Goal: Transaction & Acquisition: Purchase product/service

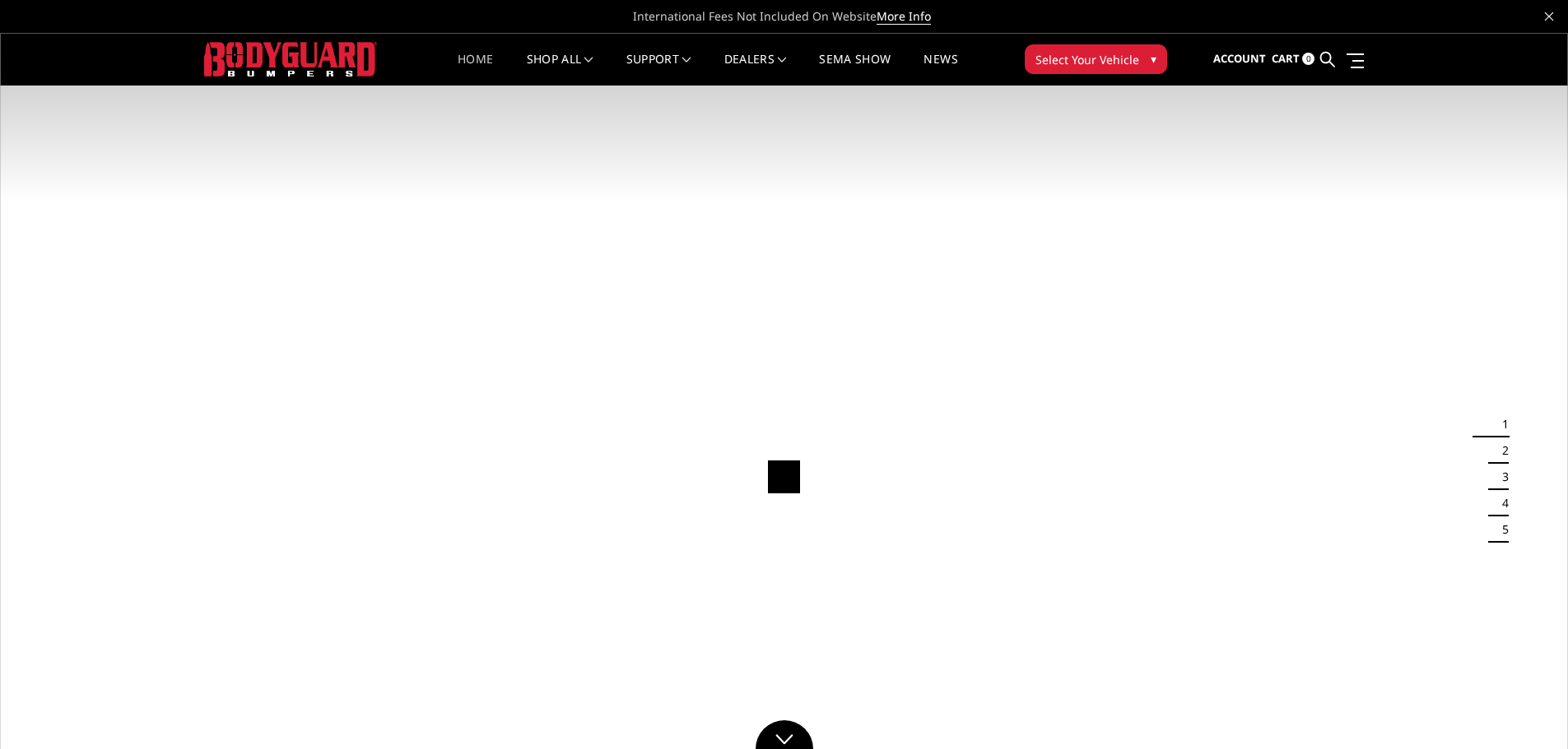
click at [1100, 35] on div "Home shop all Bronco [DATE]-[DATE] Bronco Front [DATE]-[DATE] Bronco Rear [DATE…" at bounding box center [784, 59] width 765 height 52
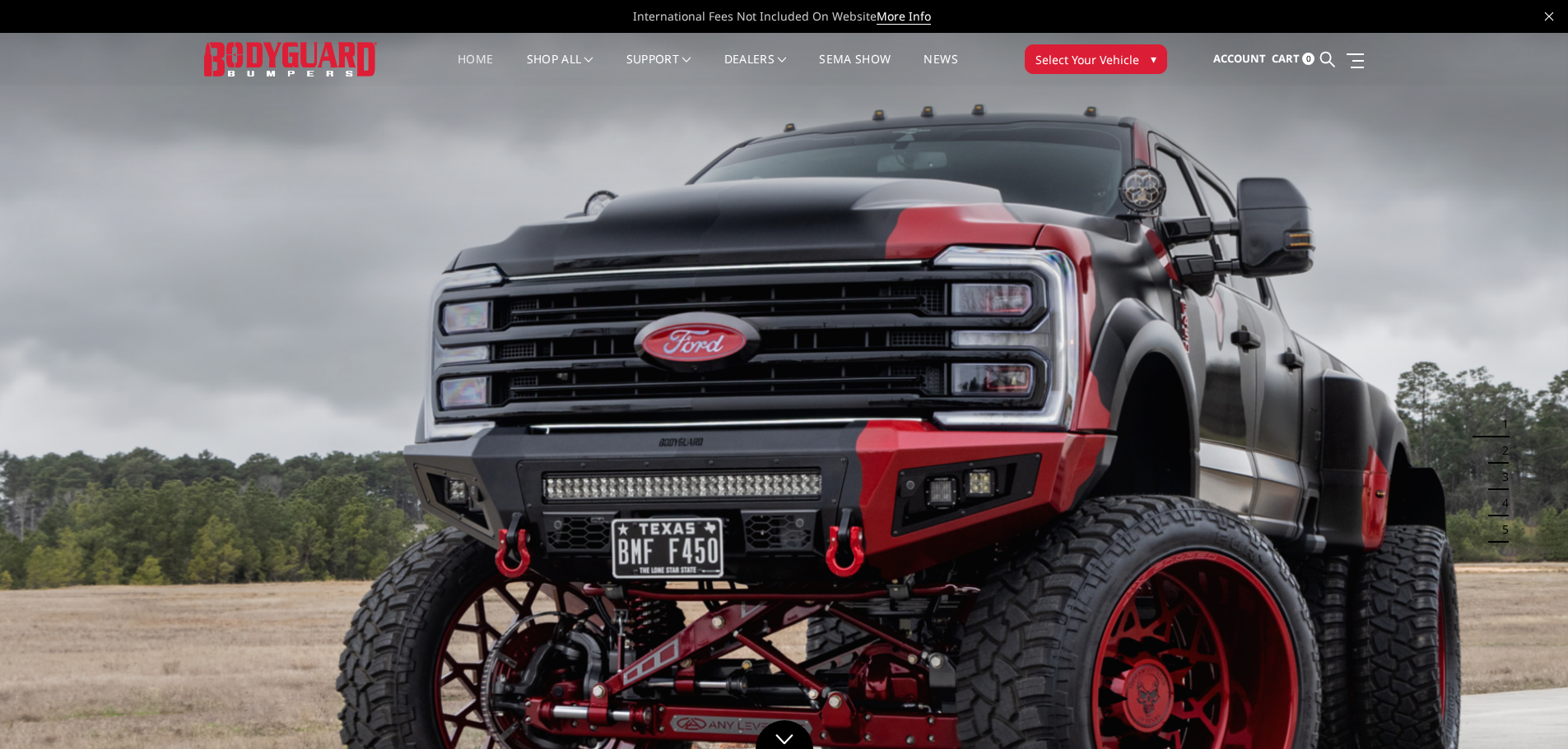
click at [1101, 59] on span "Select Your Vehicle" at bounding box center [1086, 59] width 104 height 17
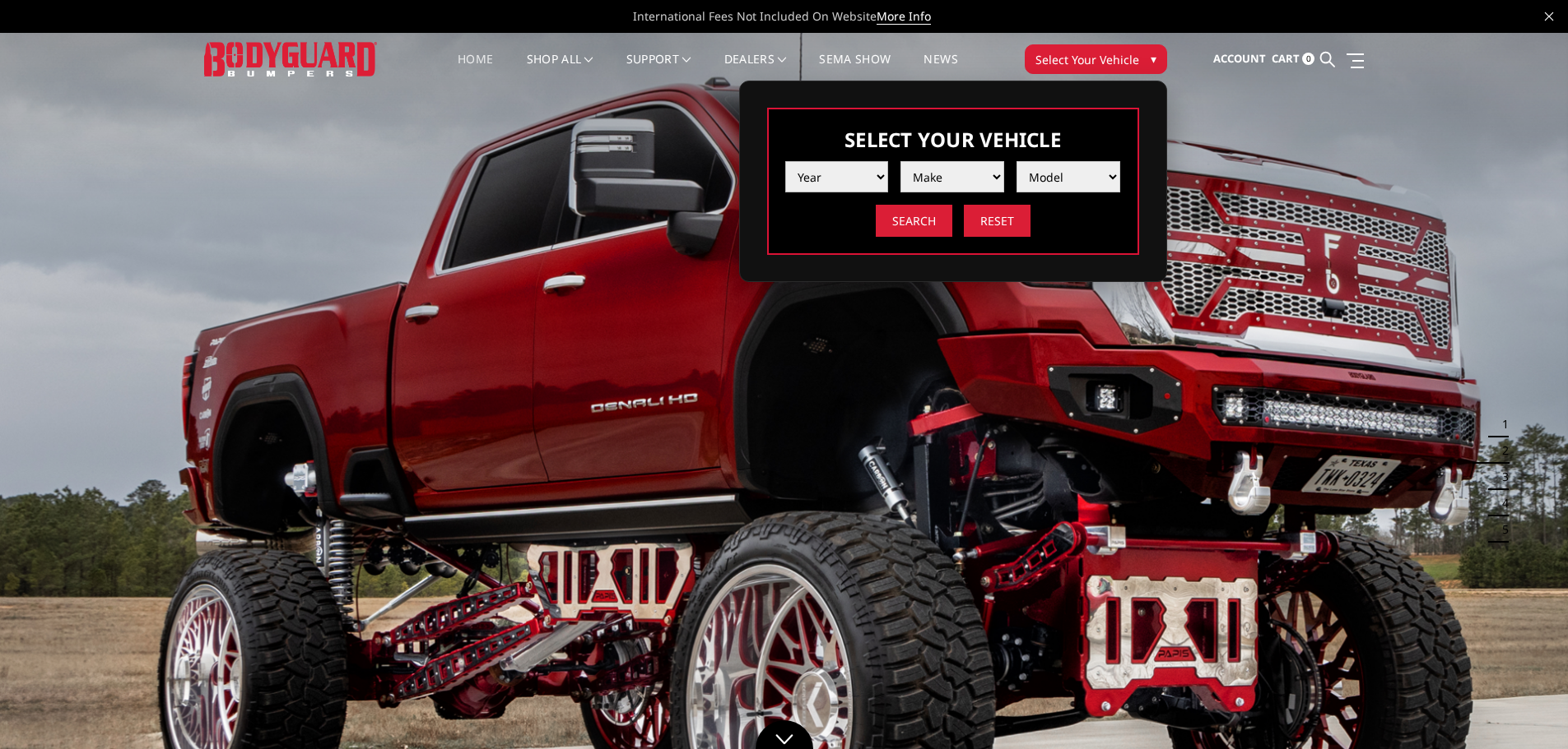
click at [854, 176] on select "Year 2025 2024 2023 2022 2021 2020 2019 2018 2017 2016 2015 2014 2013 2012 2011…" at bounding box center [836, 176] width 104 height 31
select select "yr_2019"
click at [785, 161] on select "Year 2025 2024 2023 2022 2021 2020 2019 2018 2017 2016 2015 2014 2013 2012 2011…" at bounding box center [836, 176] width 104 height 31
click at [941, 175] on select "Make Chevrolet Ford GMC Nissan Ram Toyota" at bounding box center [952, 176] width 104 height 31
select select "mk_ram"
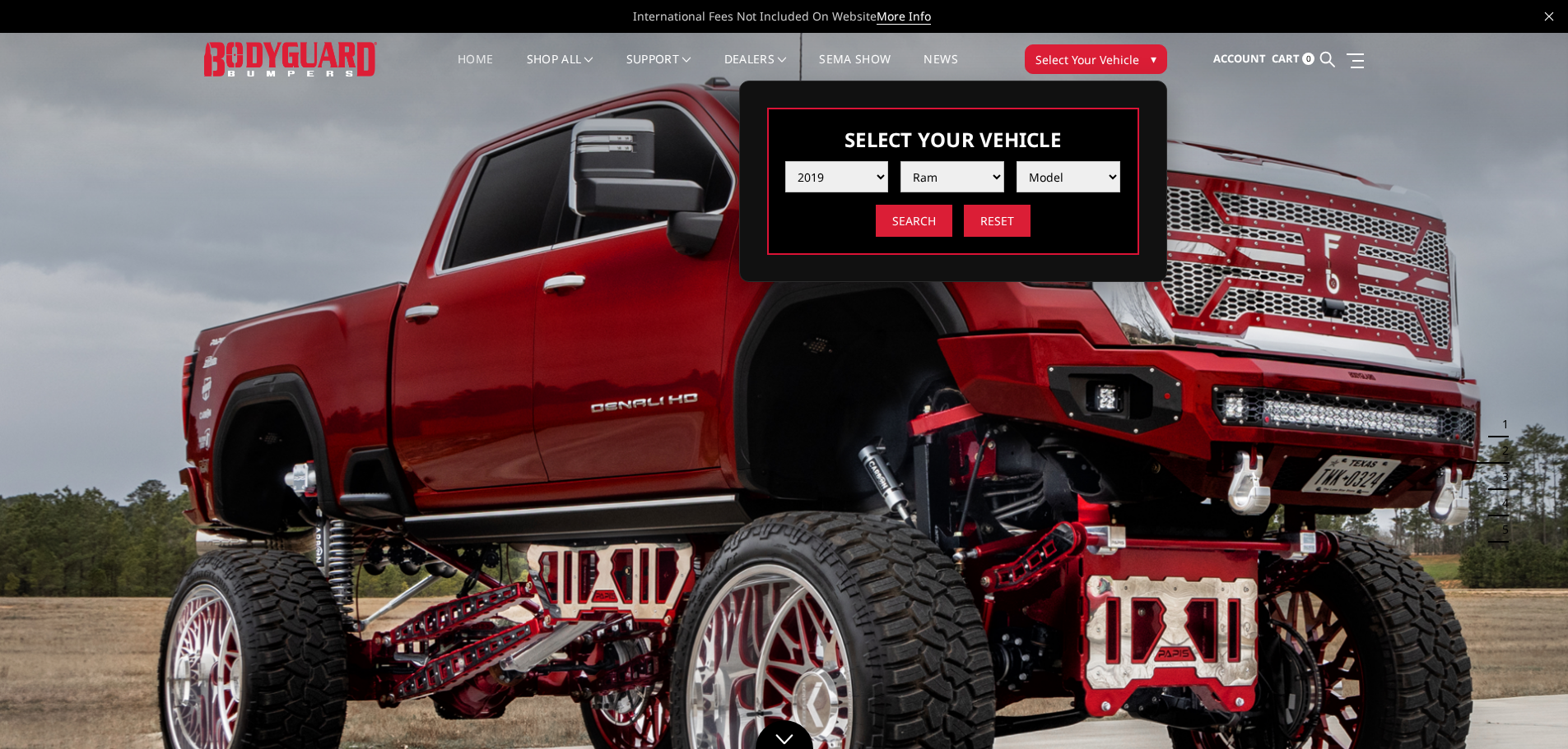
click at [900, 161] on select "Make Chevrolet Ford GMC Nissan Ram Toyota" at bounding box center [952, 176] width 104 height 31
click at [1036, 183] on select "Model 1500 6-Lug 1500 Rebel 2500 / 3500 4500 / 5500" at bounding box center [1068, 176] width 104 height 31
select select "md_2500-3500"
click at [1016, 161] on select "Model 1500 6-Lug 1500 Rebel 2500 / 3500 4500 / 5500" at bounding box center [1068, 176] width 104 height 31
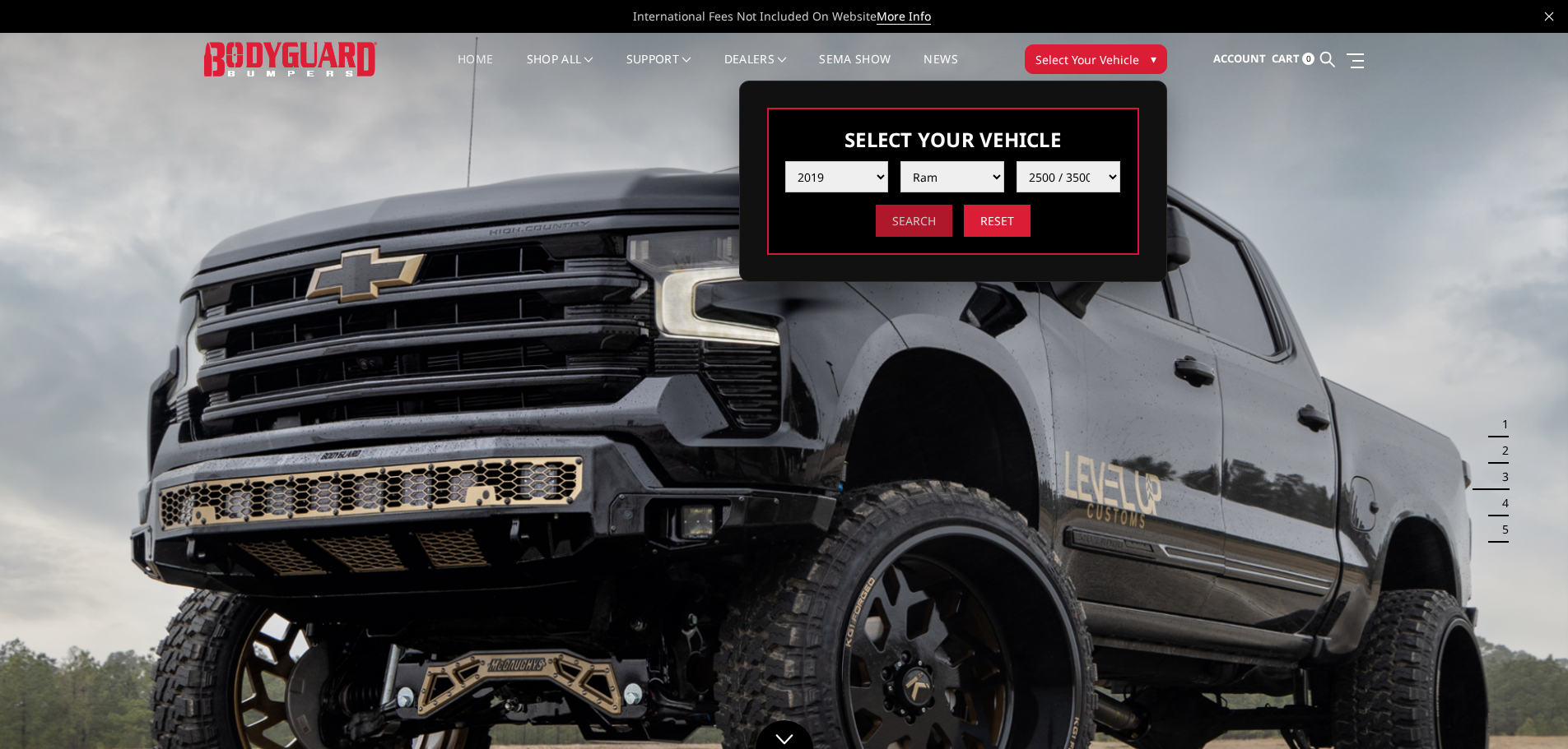
click at [929, 222] on input "Search" at bounding box center [913, 221] width 76 height 32
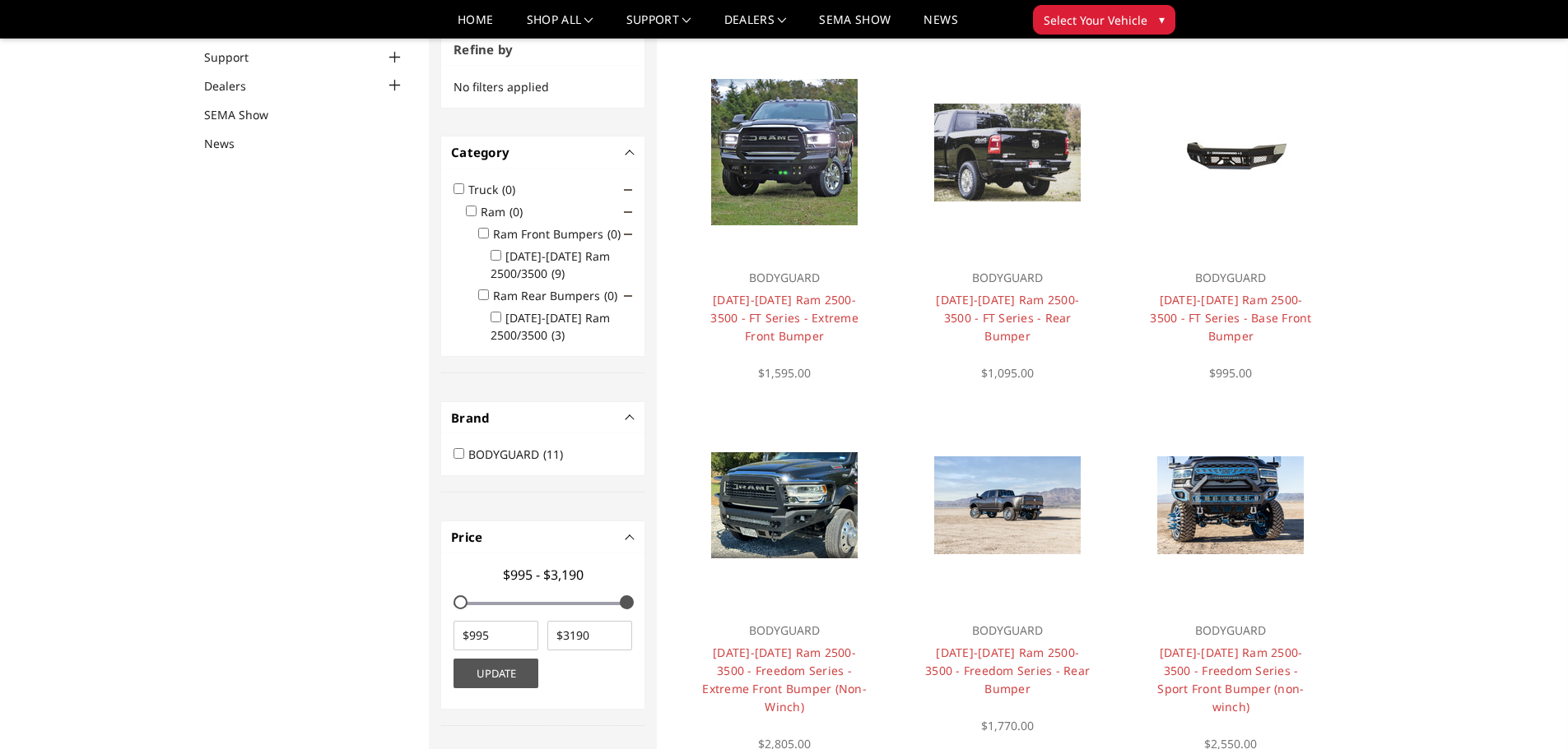
scroll to position [131, 0]
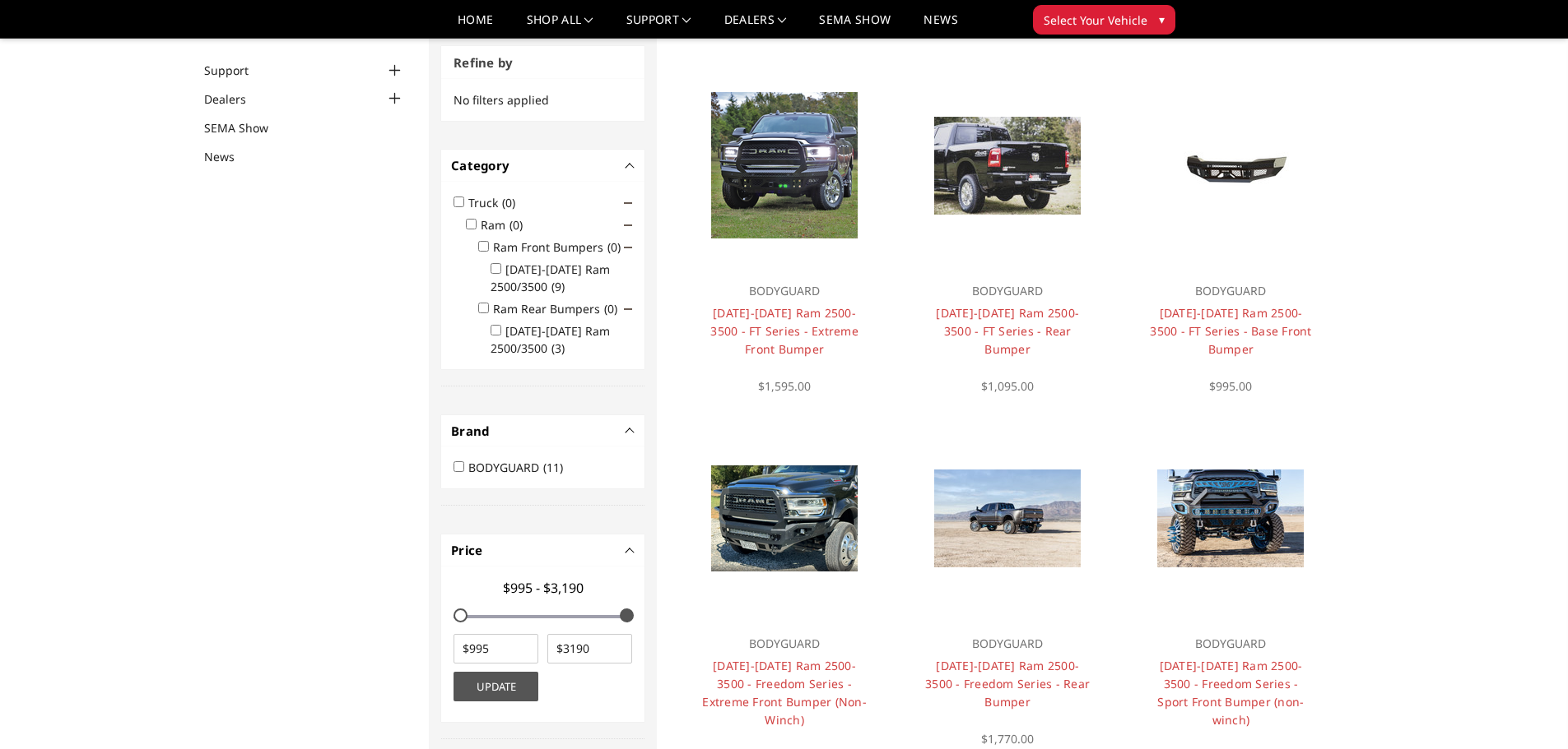
click at [481, 246] on input "Ram Front Bumpers (0)" at bounding box center [483, 246] width 11 height 11
checkbox input "true"
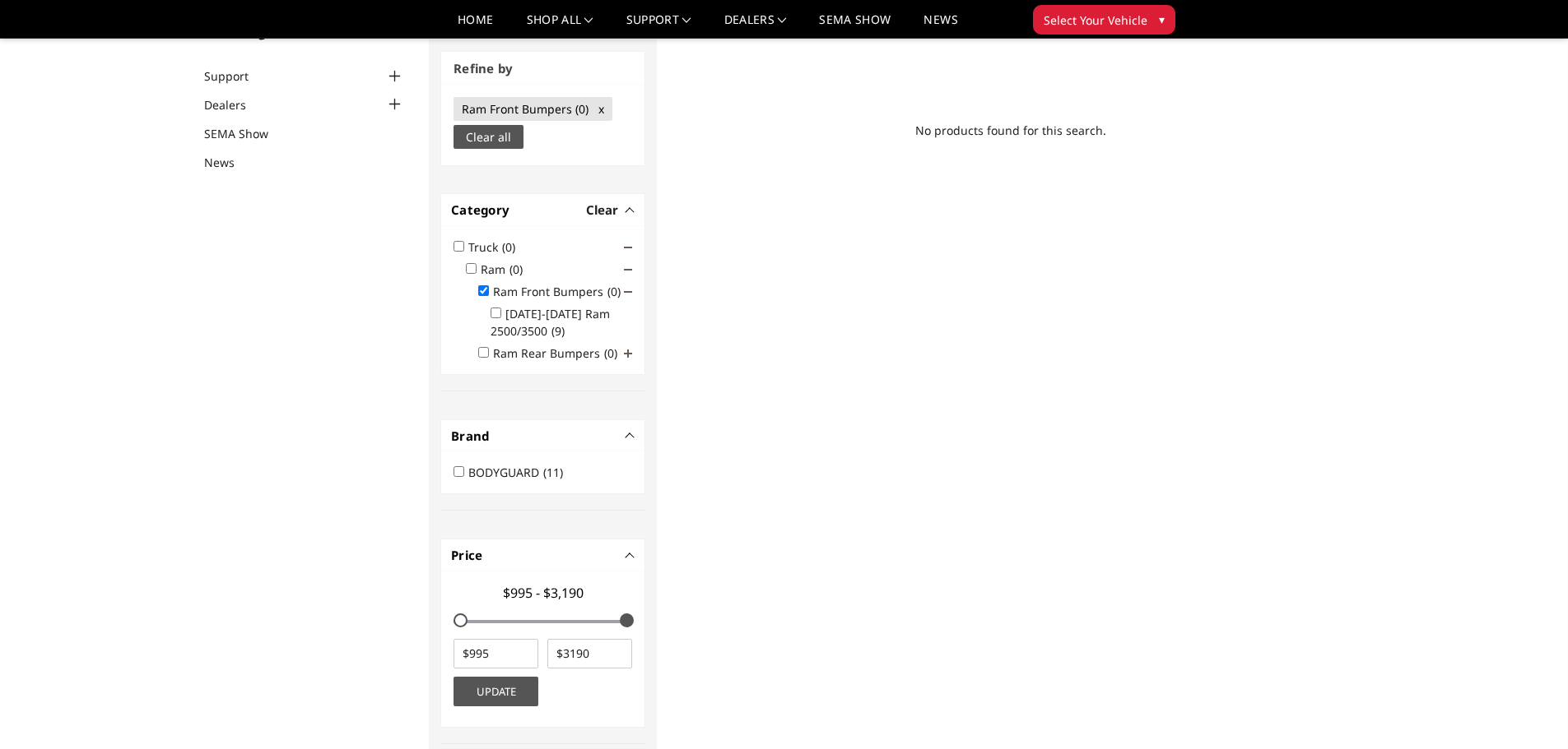
scroll to position [124, 0]
click at [496, 316] on input "2019-2025 Ram 2500/3500 (9)" at bounding box center [496, 315] width 11 height 11
checkbox input "true"
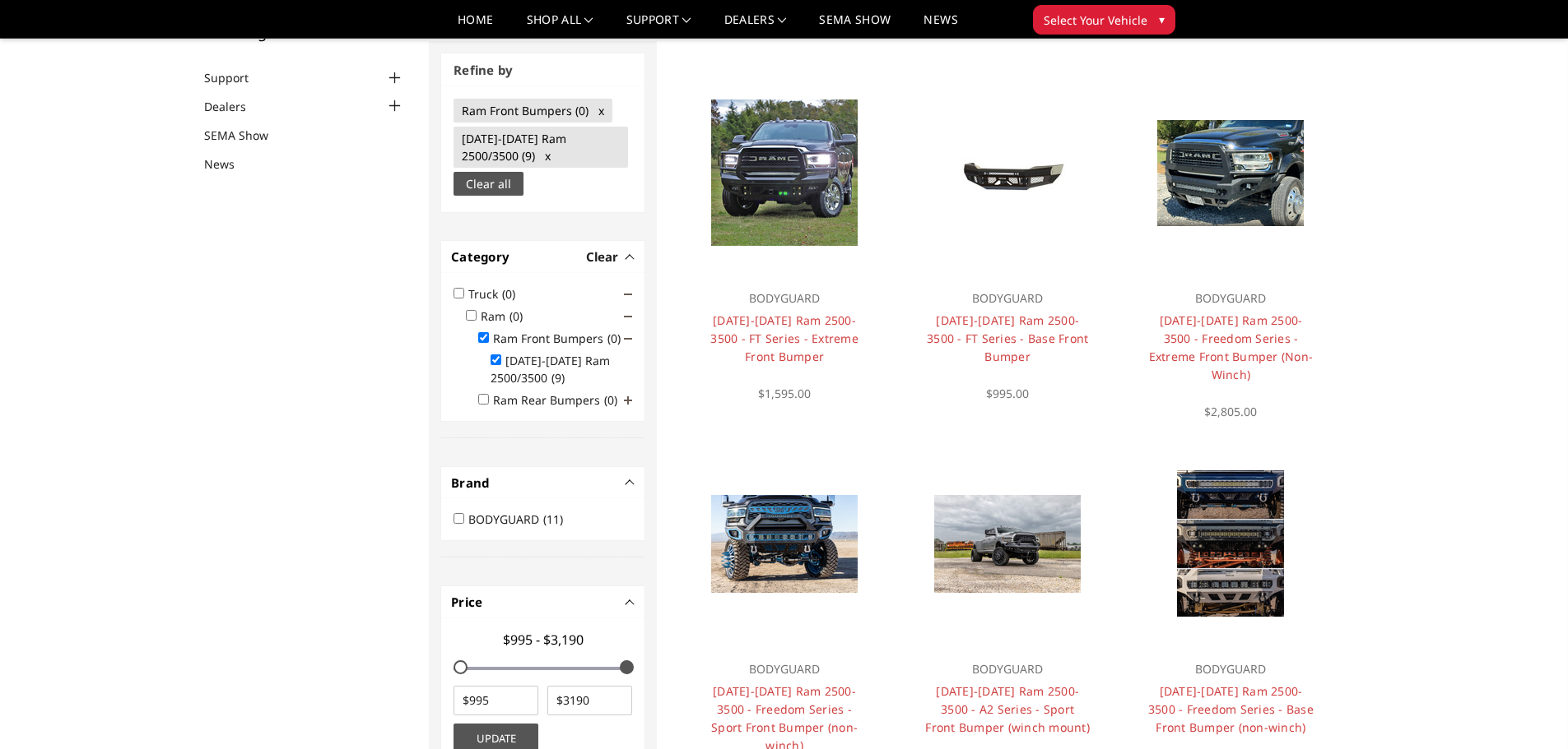
click at [1479, 406] on div "Home 9 Product(s) for Year:2019, Make:Ram, Model:2500 / 3500 Web Pages Support …" at bounding box center [784, 611] width 1568 height 1362
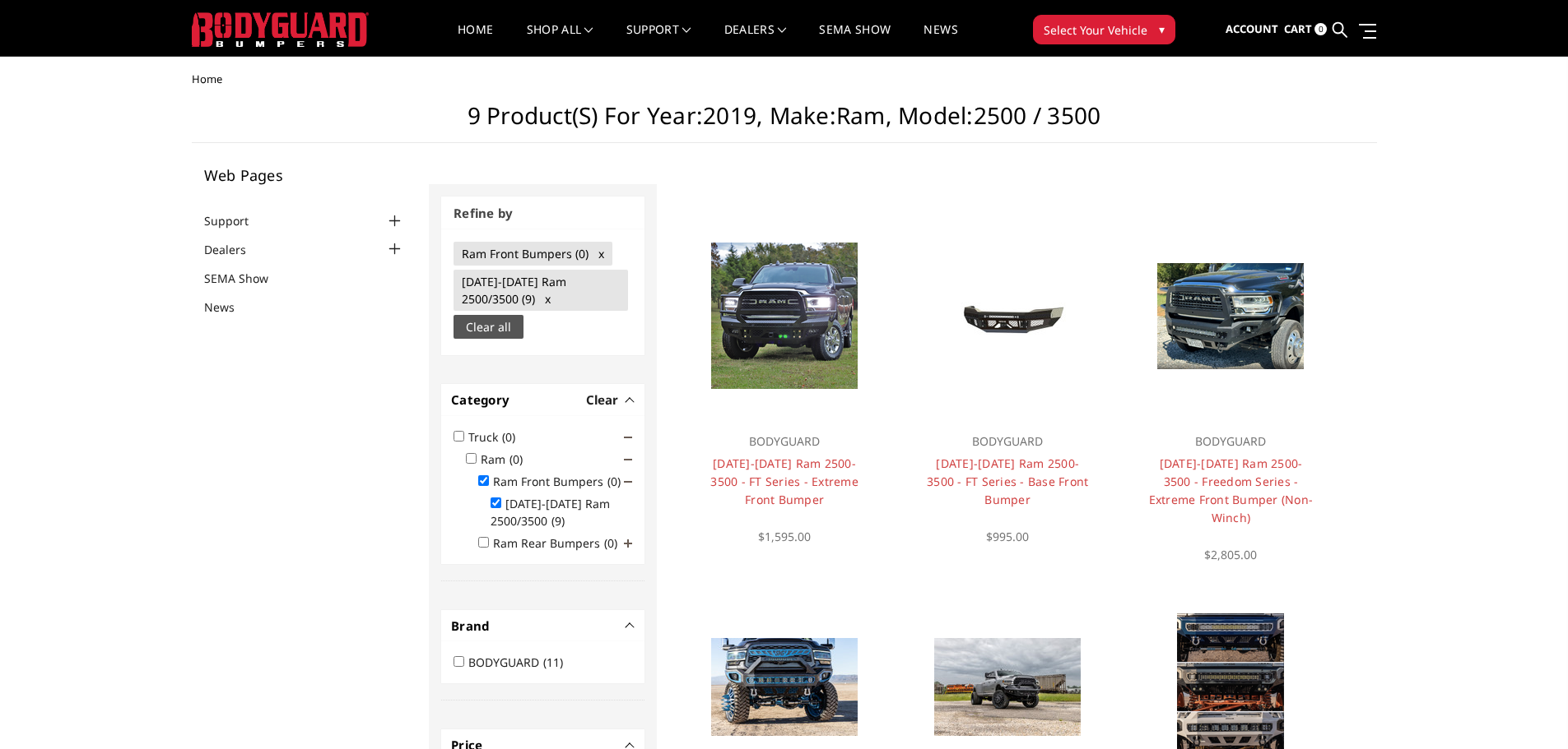
scroll to position [0, 0]
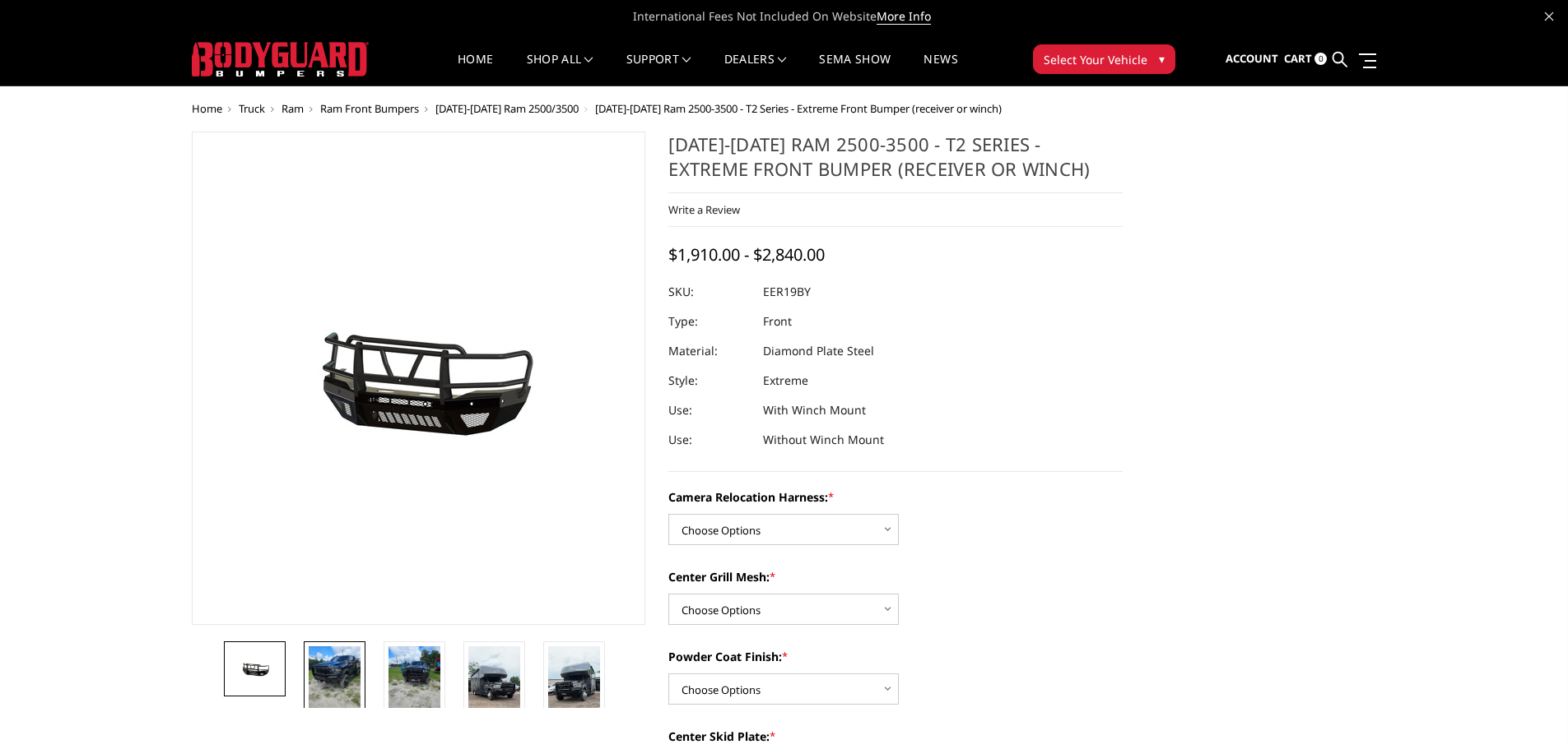
click at [349, 672] on img at bounding box center [334, 681] width 51 height 69
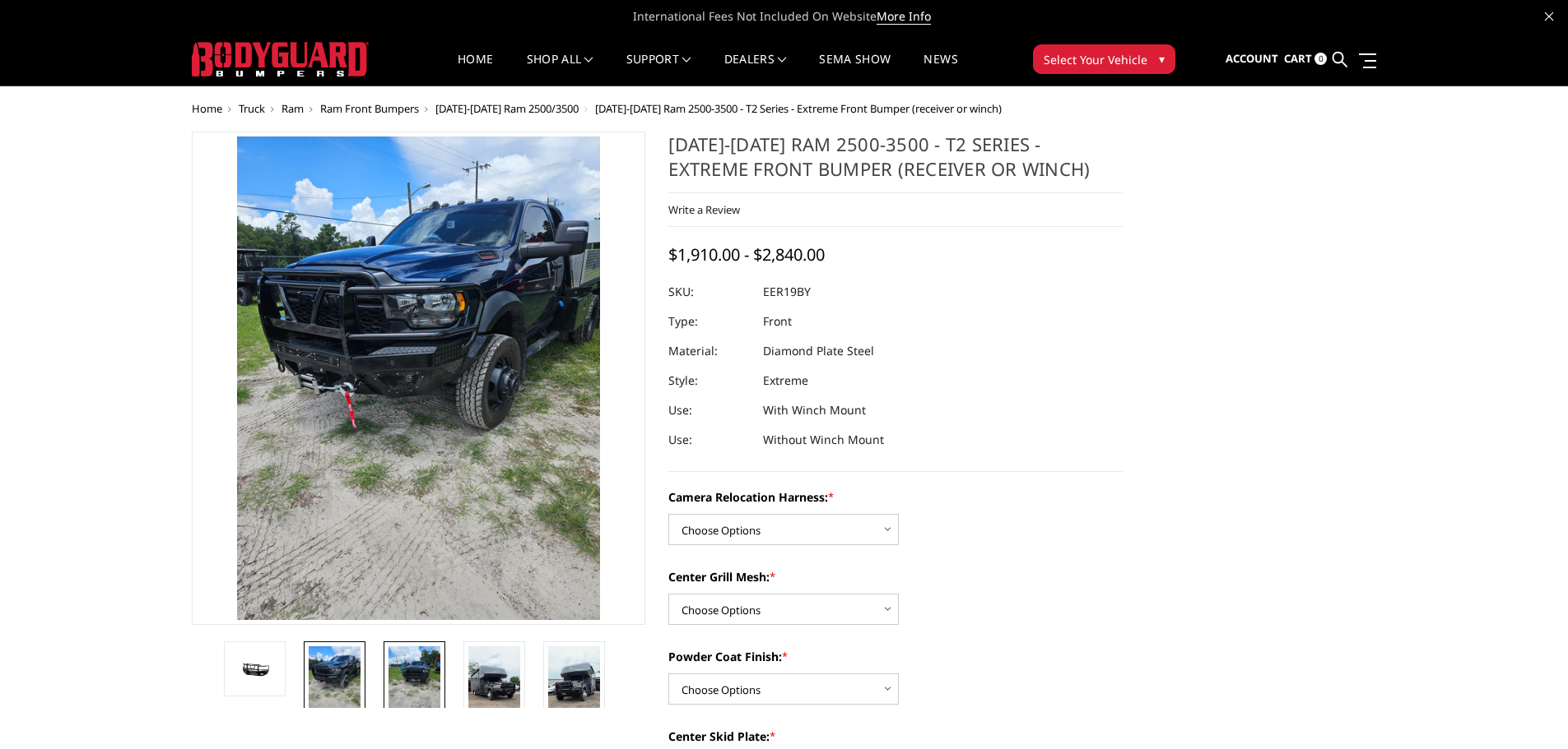
click at [404, 670] on img at bounding box center [414, 681] width 51 height 69
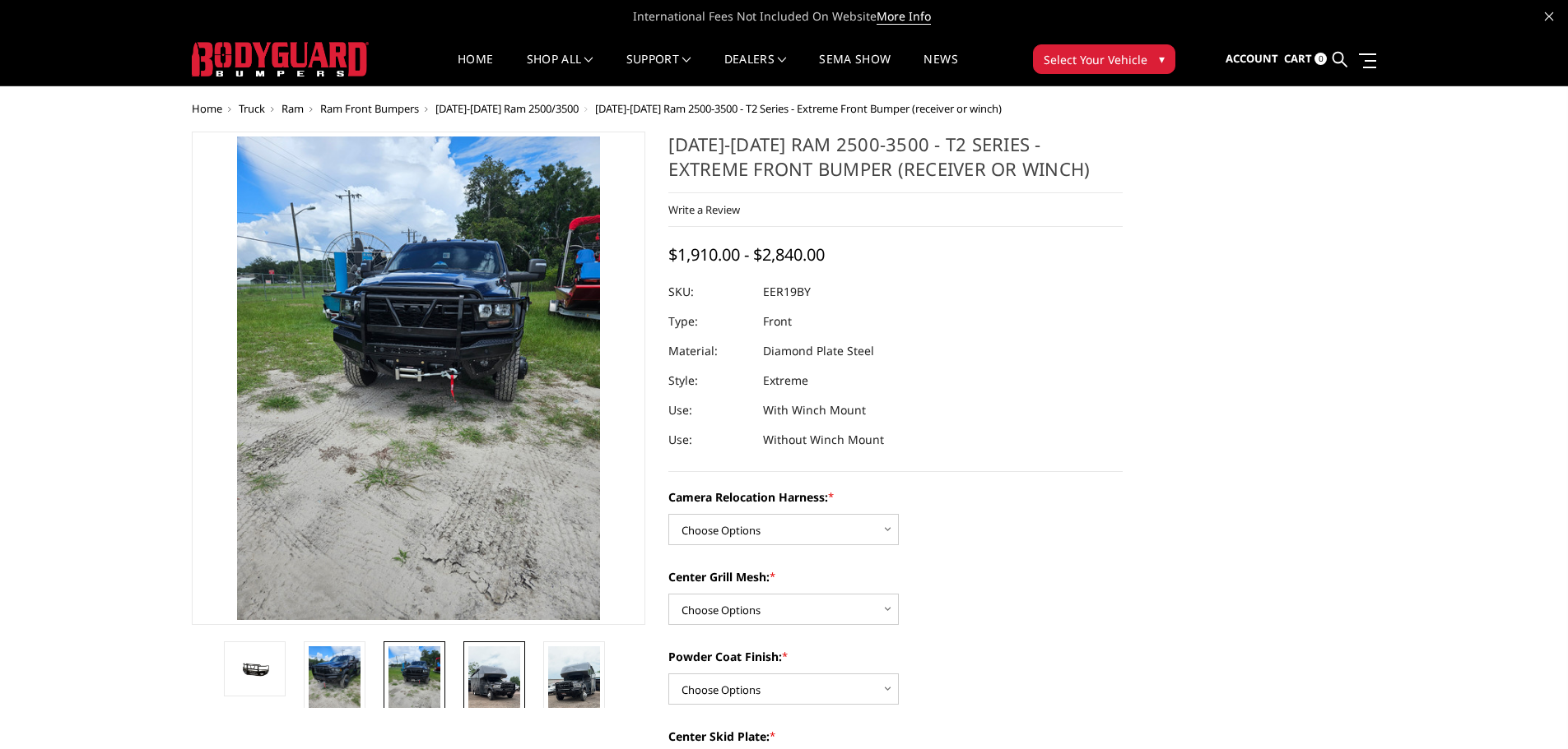
click at [493, 670] on img at bounding box center [494, 692] width 51 height 92
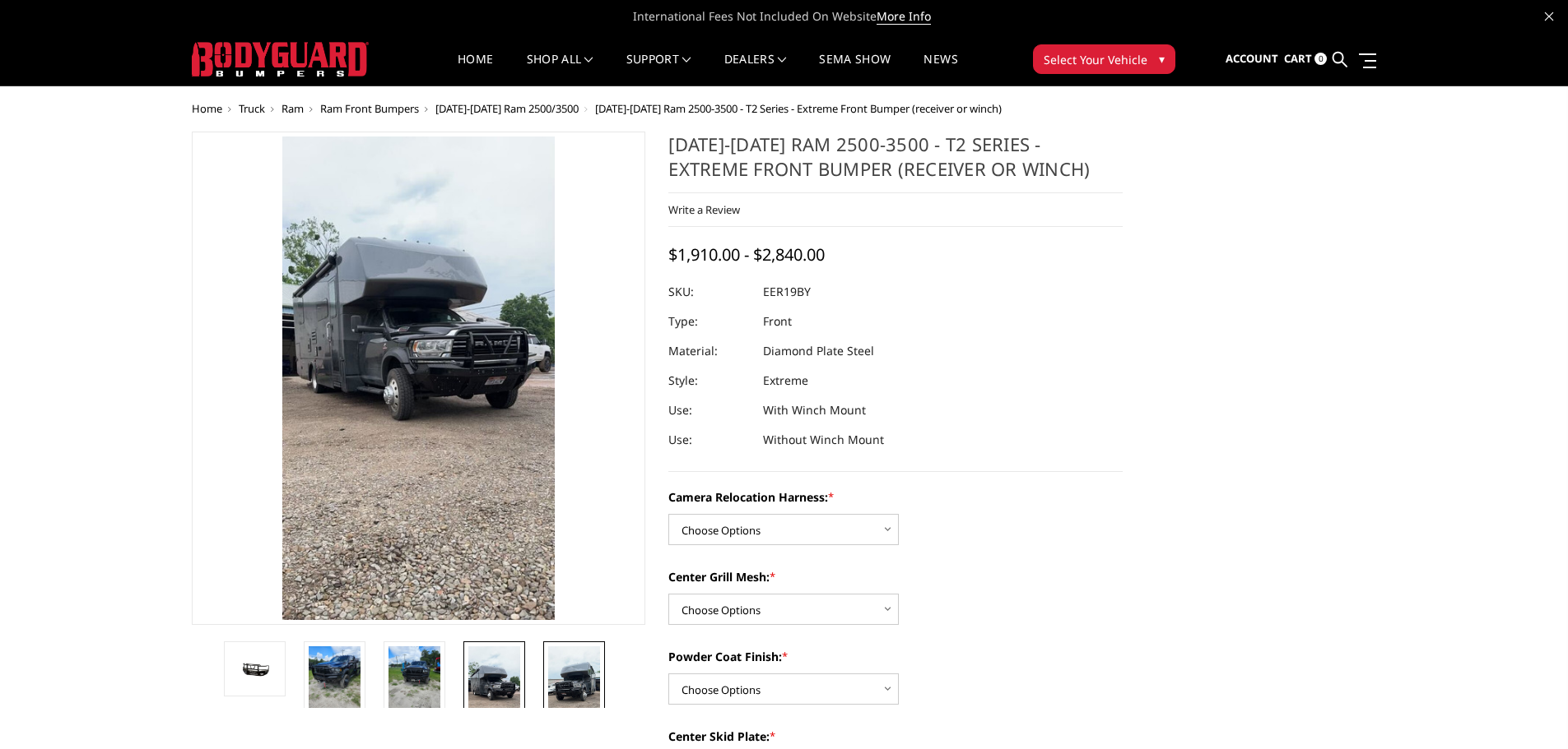
click at [568, 679] on img at bounding box center [574, 692] width 51 height 92
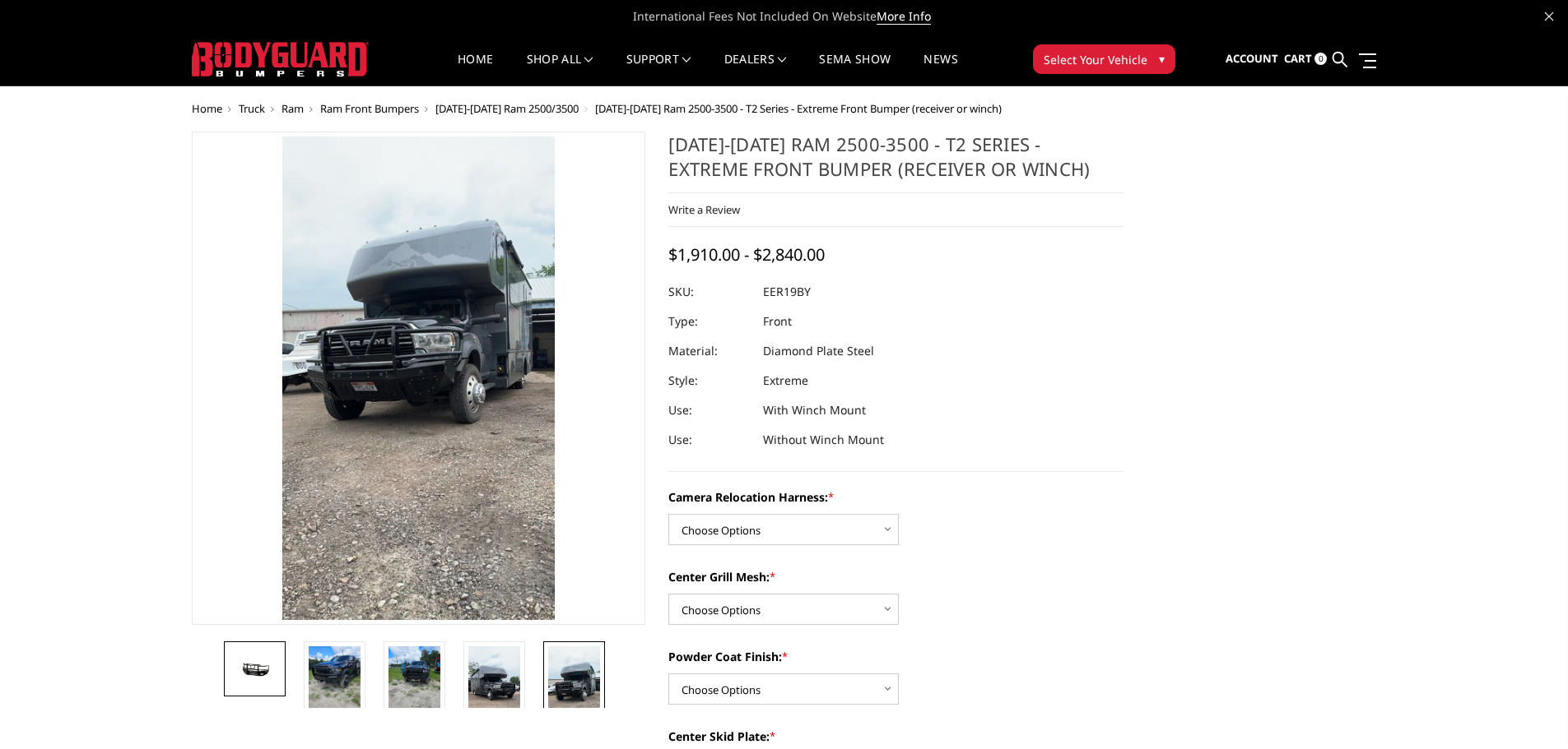
click at [246, 672] on img at bounding box center [255, 668] width 51 height 24
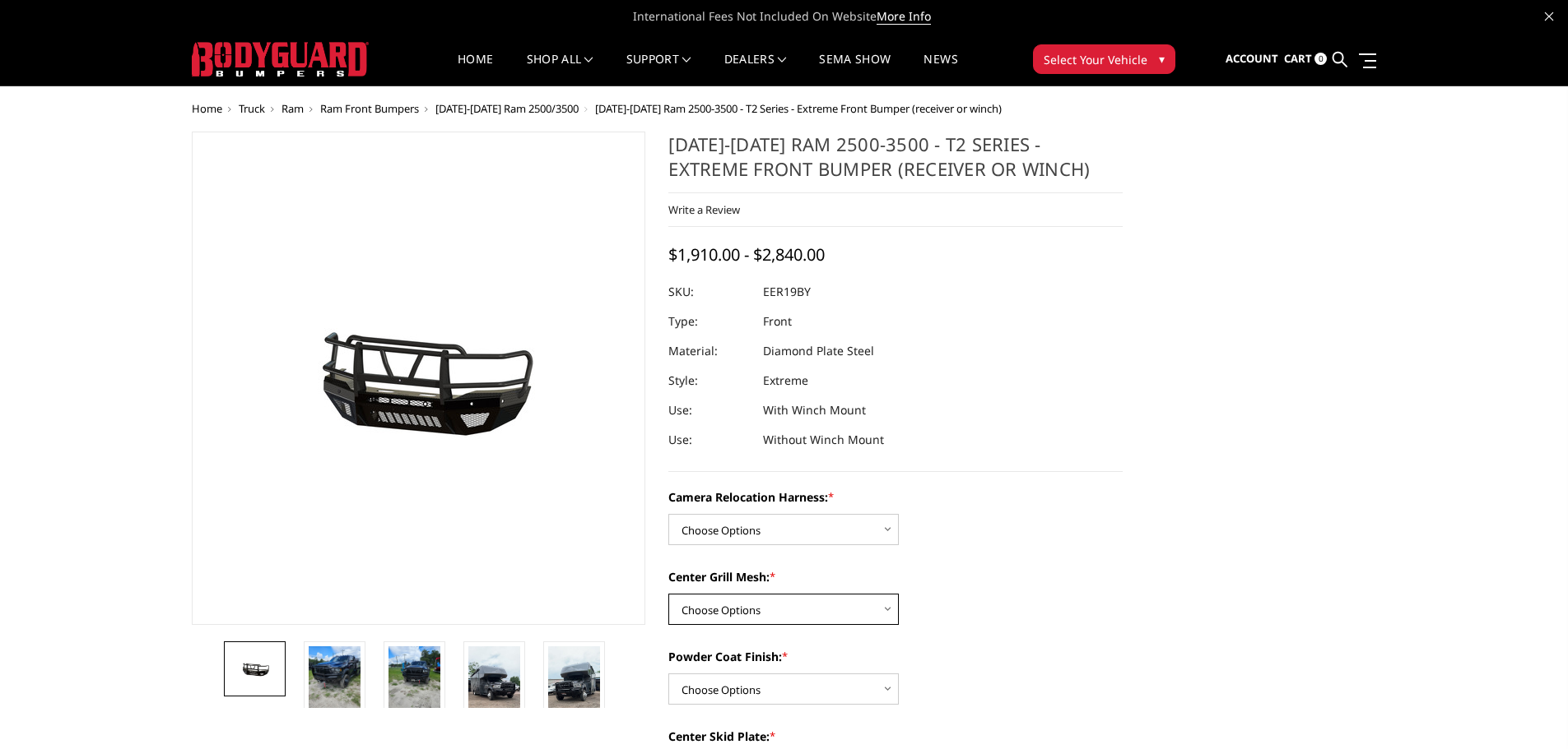
click at [884, 602] on select "Choose Options Without expanded metal With expanded metal" at bounding box center [783, 609] width 231 height 31
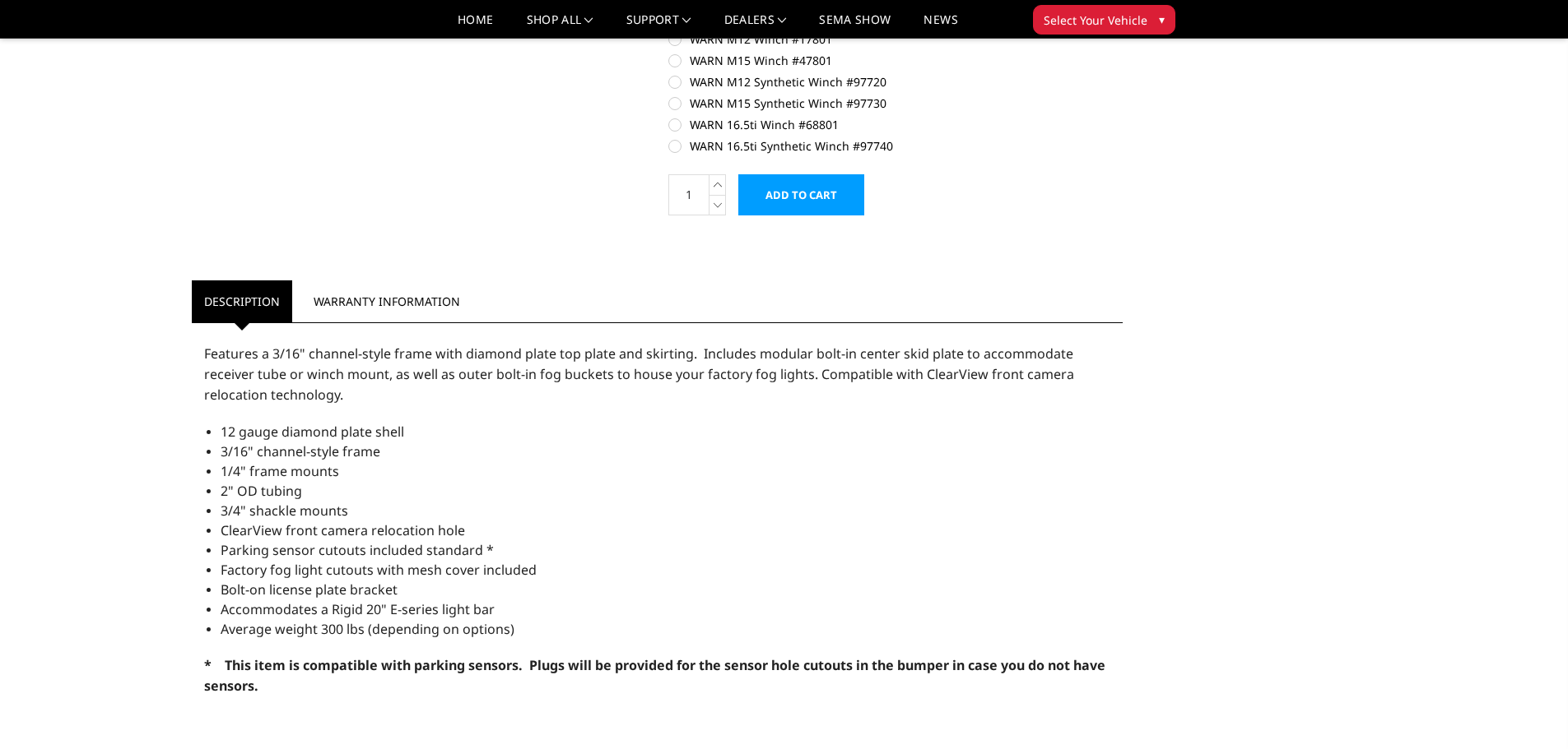
scroll to position [1234, 0]
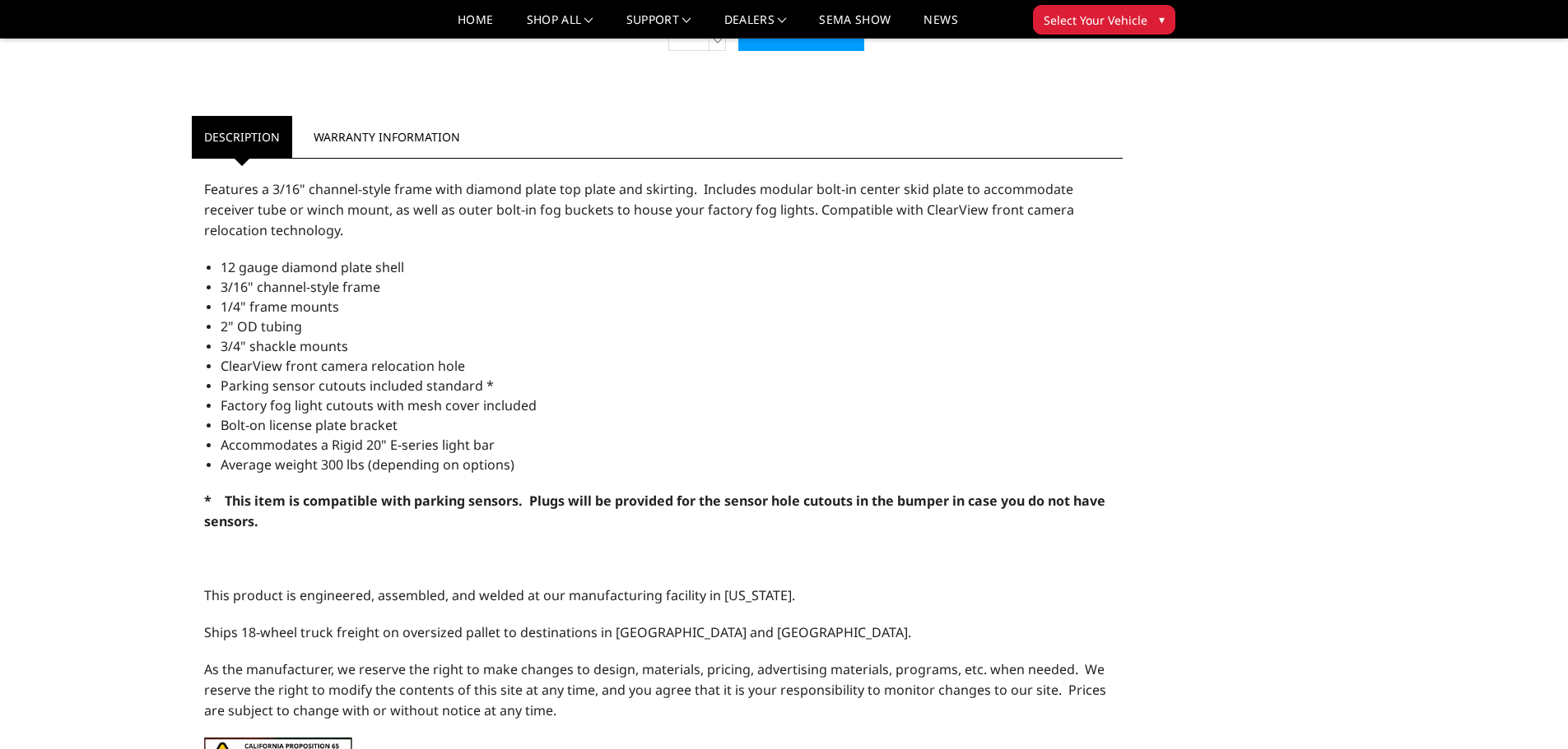
click at [854, 225] on p "Features a 3/16" channel-style frame with diamond plate top plate and skirting.…" at bounding box center [657, 210] width 907 height 62
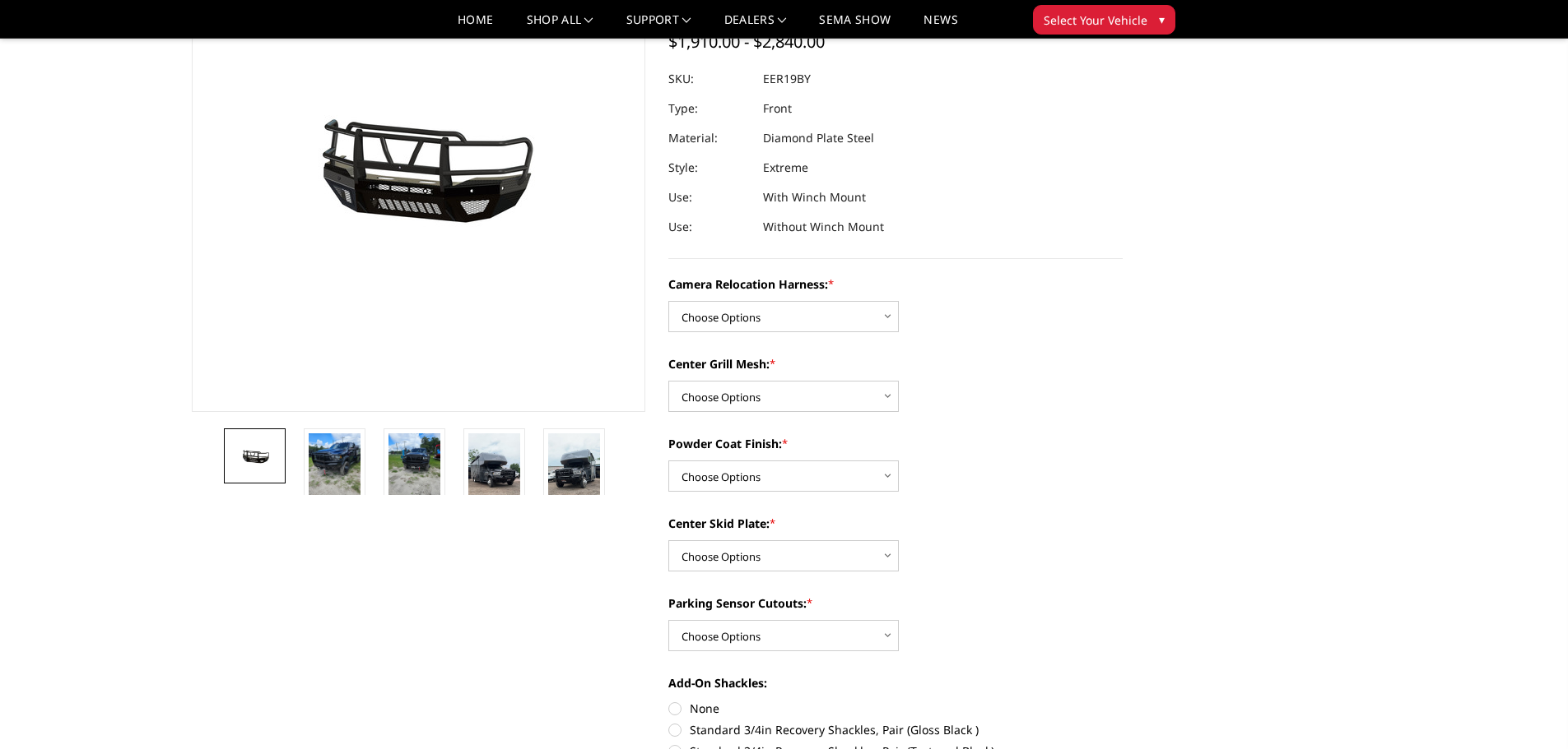
scroll to position [82, 0]
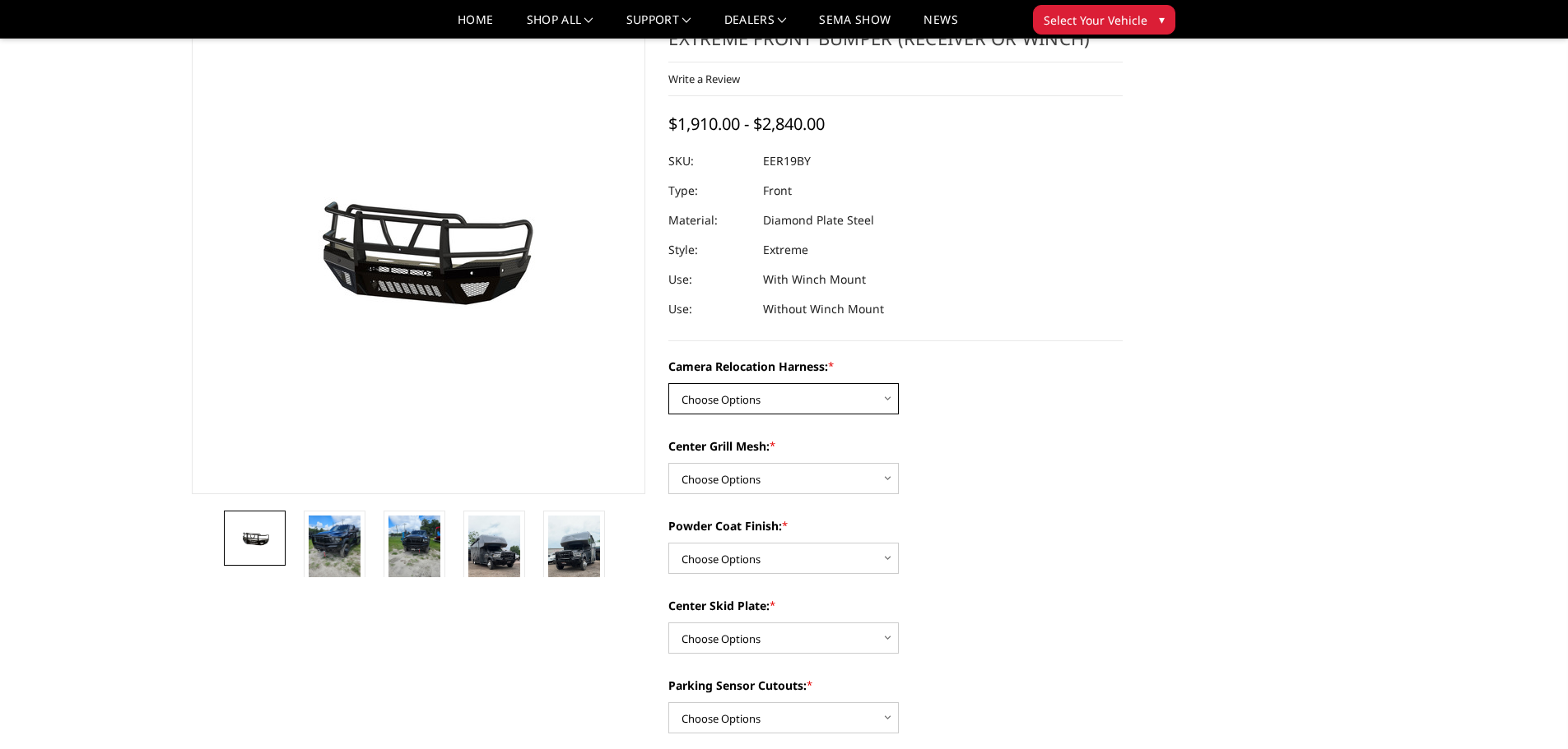
click at [844, 403] on select "Choose Options Without camera harness With camera harness" at bounding box center [783, 398] width 231 height 31
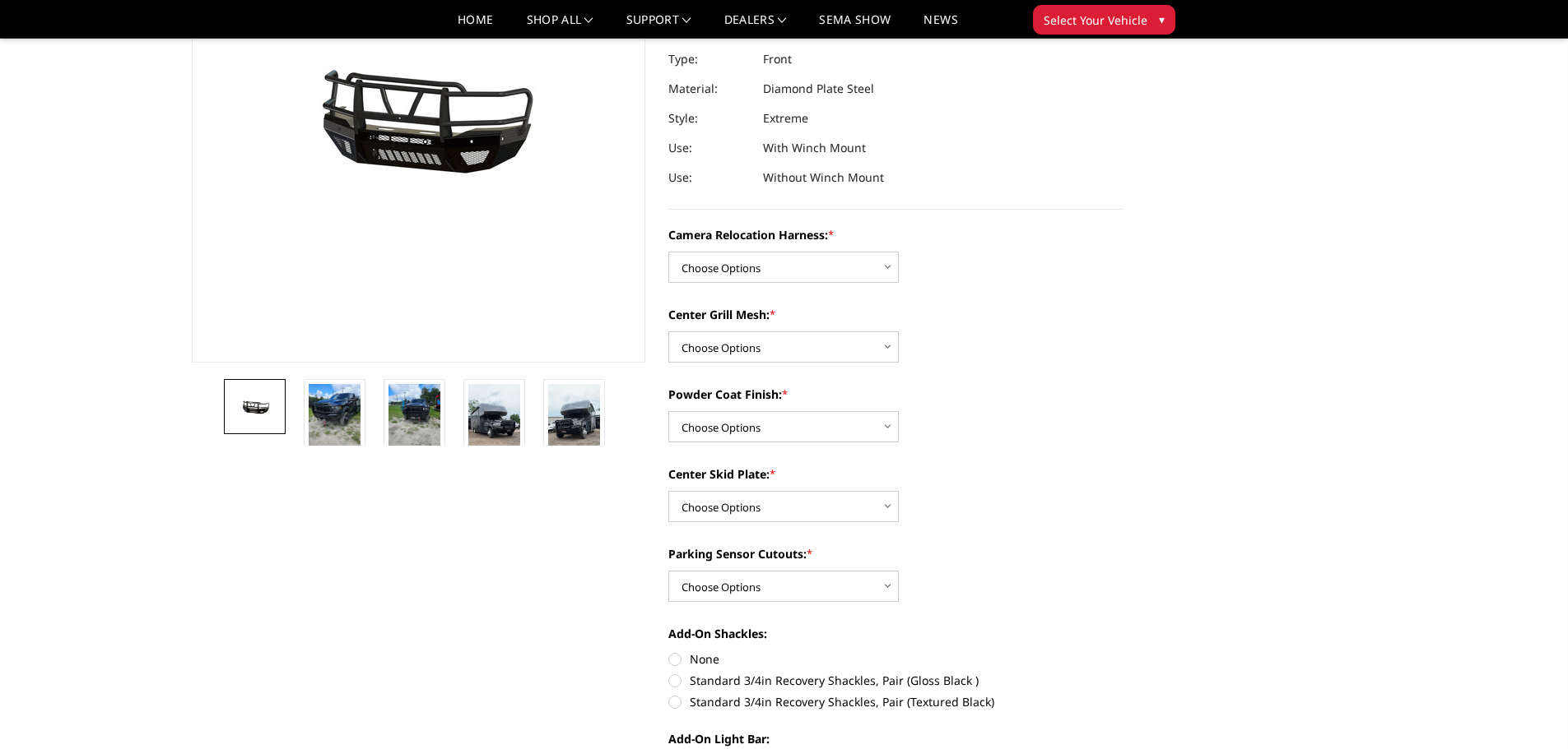
scroll to position [246, 0]
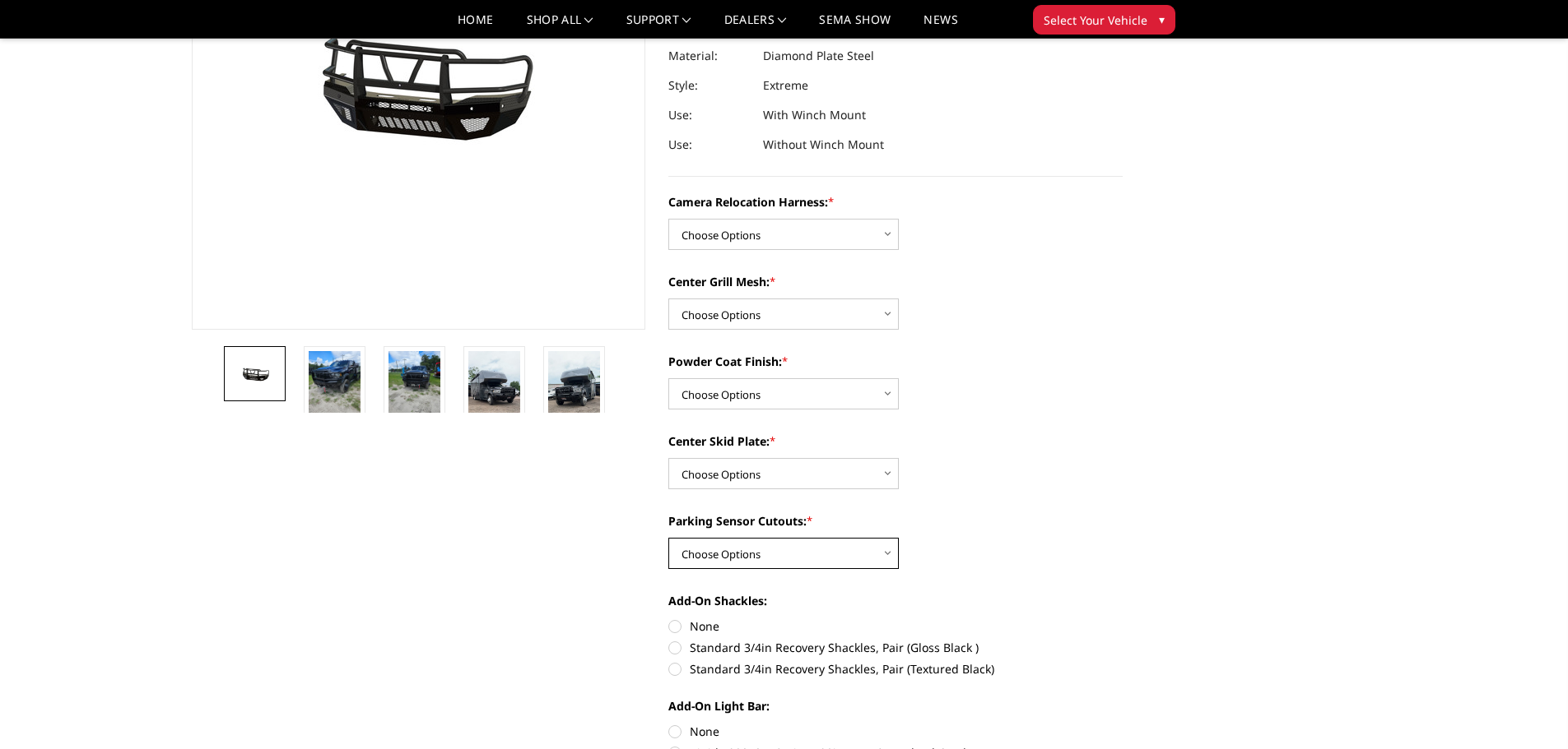
click at [830, 553] on select "Choose Options Yes - With Parking Sensor Cutouts" at bounding box center [783, 553] width 231 height 31
select select "3810"
click at [668, 538] on select "Choose Options Yes - With Parking Sensor Cutouts" at bounding box center [783, 553] width 231 height 31
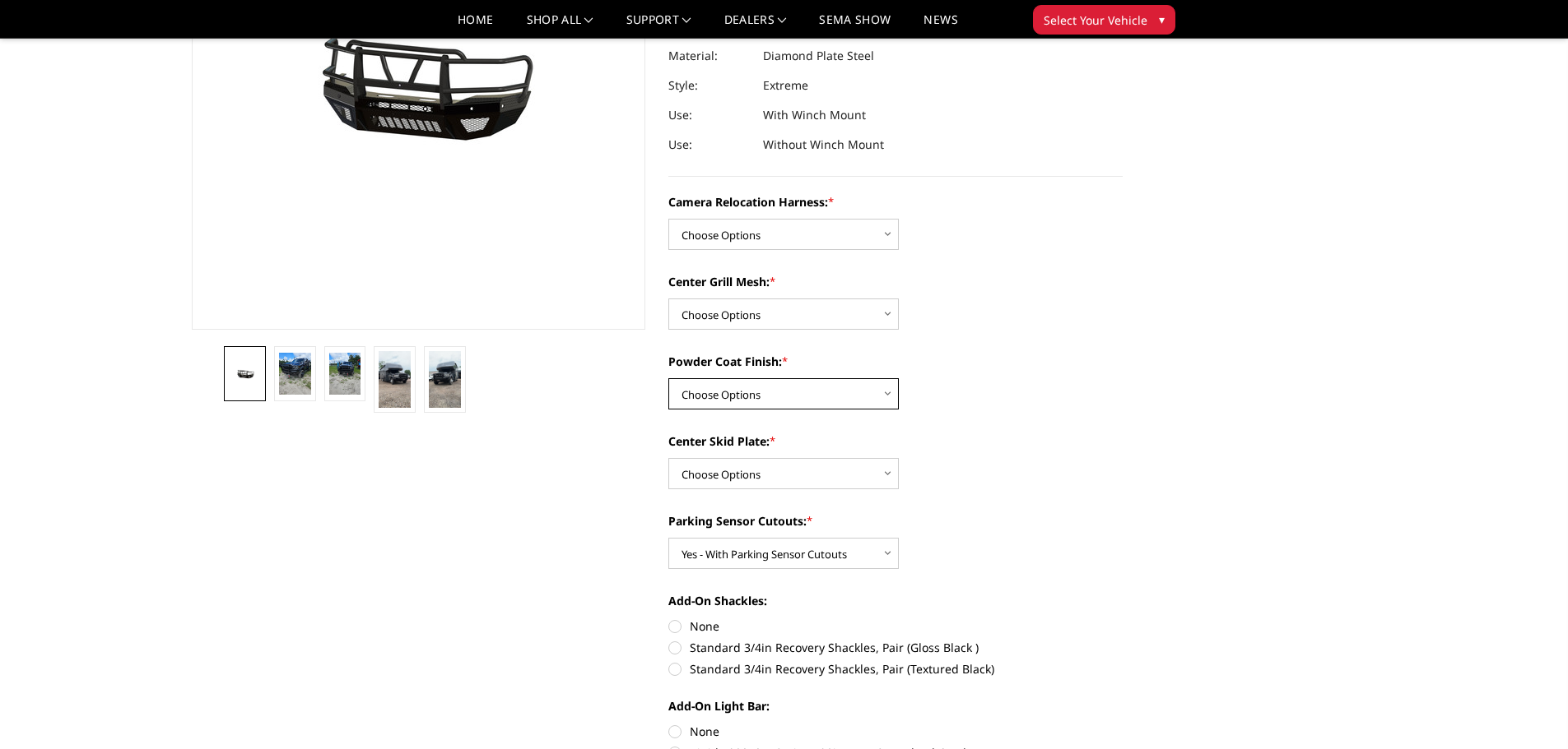
click at [874, 394] on select "Choose Options Textured Black Powder Coat Gloss Black Powder Coat Bare Metal" at bounding box center [783, 394] width 231 height 31
click at [960, 454] on div "Center Skid Plate: * Choose Options Winch Mount Skid Plate Standard Skid Plate …" at bounding box center [895, 461] width 454 height 57
click at [870, 322] on select "Choose Options Without expanded metal With expanded metal" at bounding box center [783, 314] width 231 height 31
click at [856, 472] on select "Choose Options Winch Mount Skid Plate Standard Skid Plate (included) 2" Receive…" at bounding box center [783, 473] width 231 height 31
click at [842, 385] on select "Choose Options Textured Black Powder Coat Gloss Black Powder Coat Bare Metal" at bounding box center [783, 394] width 231 height 31
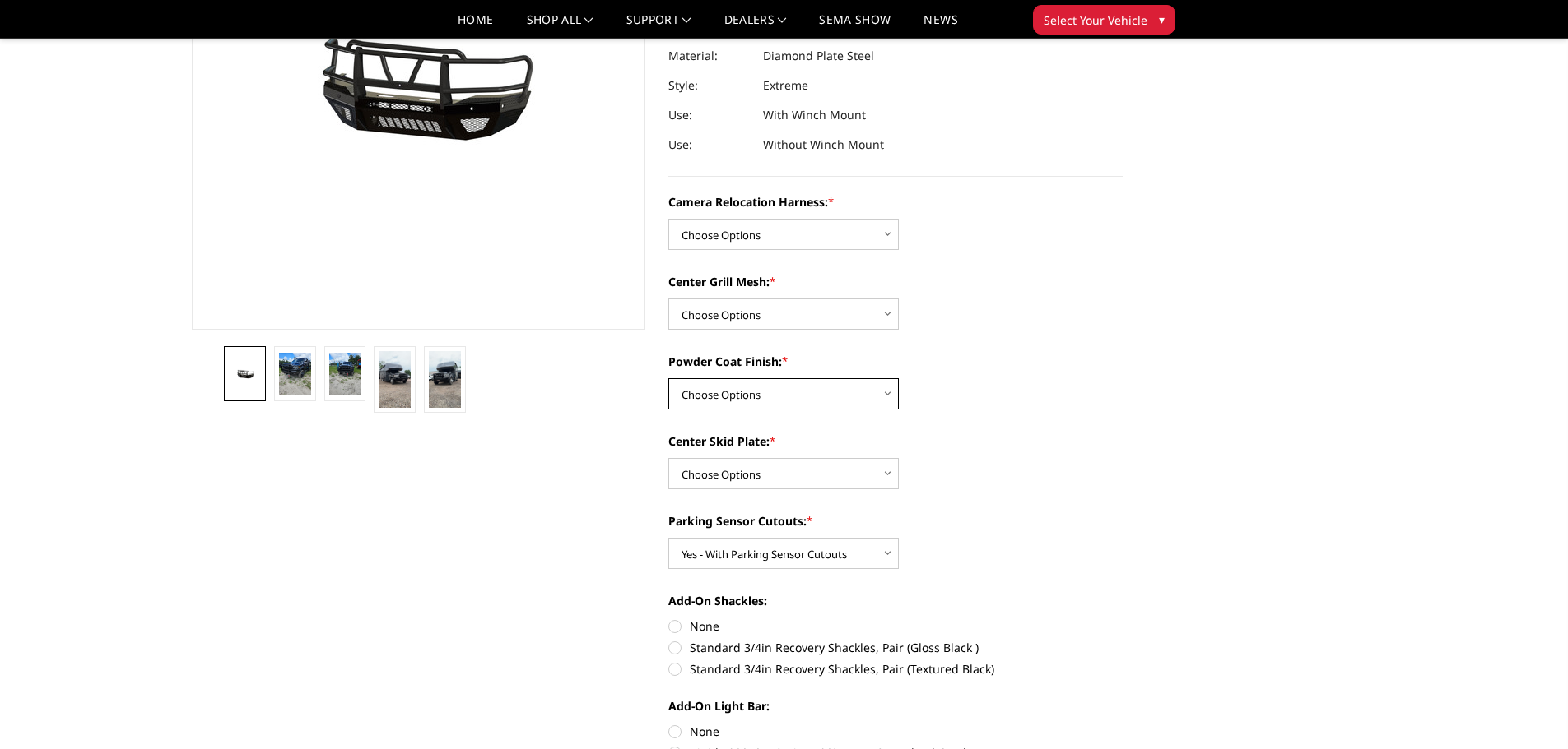
select select "3815"
click at [668, 378] on select "Choose Options Textured Black Powder Coat Gloss Black Powder Coat Bare Metal" at bounding box center [783, 394] width 231 height 31
click at [1000, 447] on label "Center Skid Plate: *" at bounding box center [895, 441] width 454 height 17
click at [898, 458] on select "Choose Options Winch Mount Skid Plate Standard Skid Plate (included) 2" Receive…" at bounding box center [783, 473] width 231 height 31
click at [833, 320] on select "Choose Options Without expanded metal With expanded metal" at bounding box center [783, 314] width 231 height 31
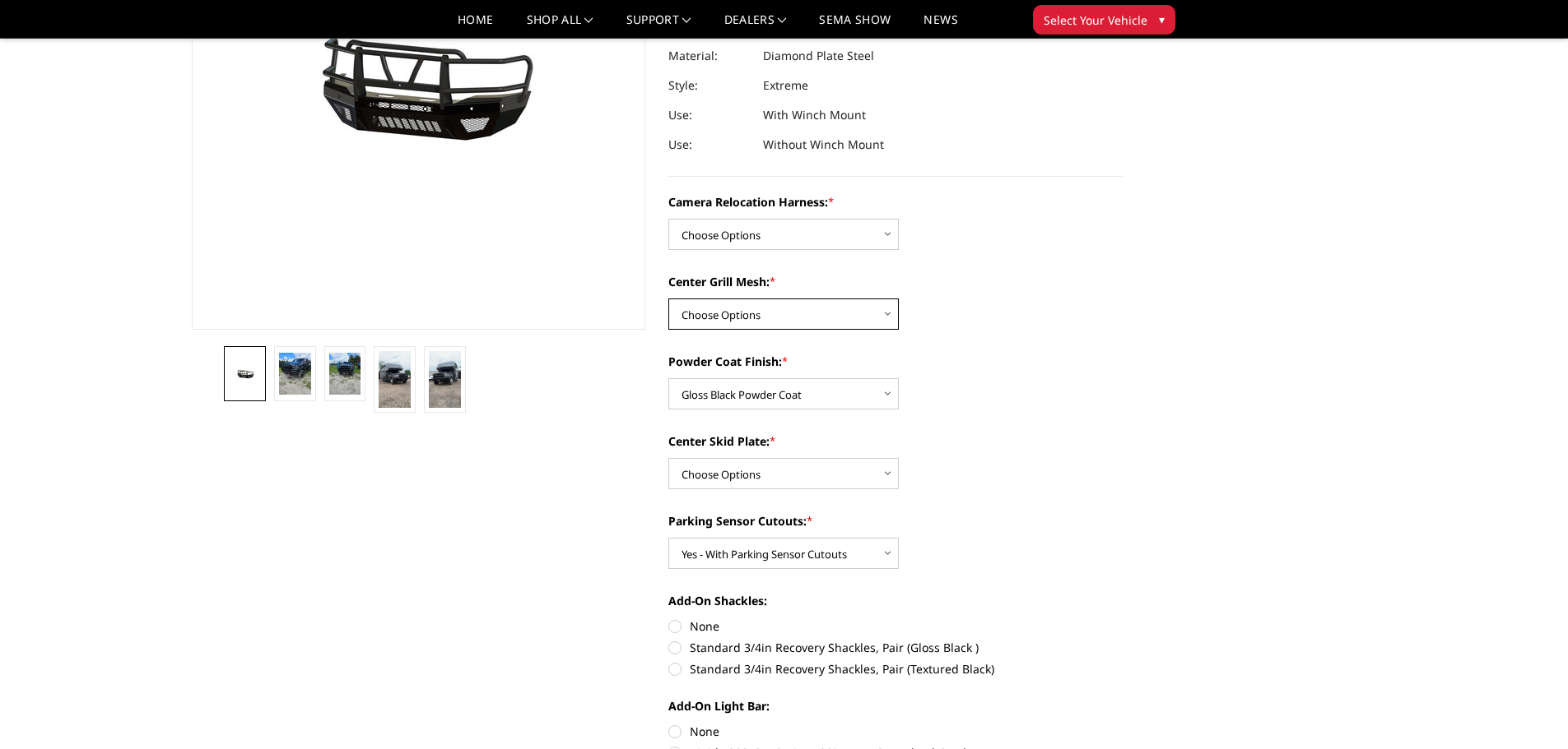
select select "3818"
click at [668, 299] on select "Choose Options Without expanded metal With expanded metal" at bounding box center [783, 314] width 231 height 31
click at [437, 376] on img at bounding box center [444, 379] width 32 height 57
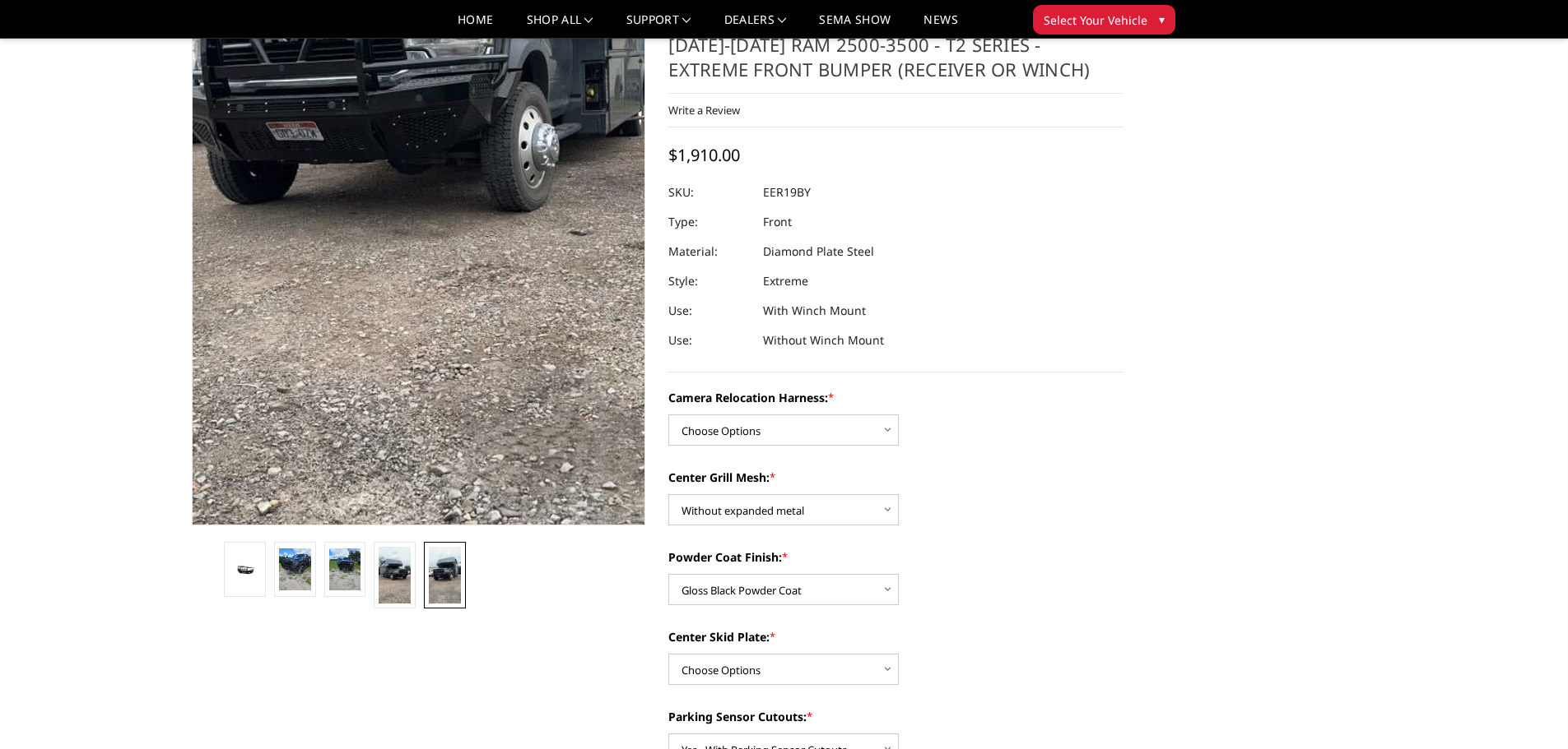
scroll to position [0, 0]
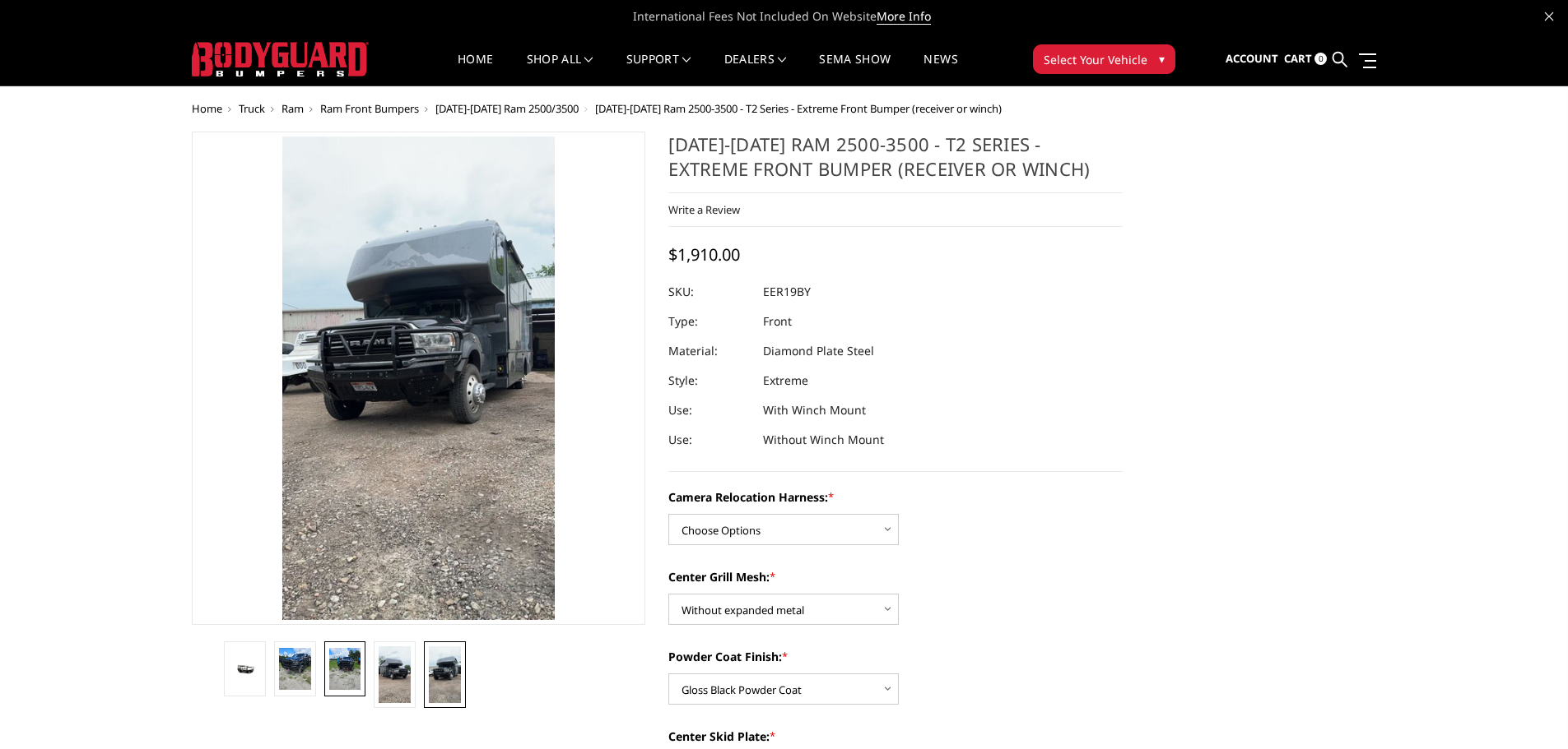
click at [349, 672] on img at bounding box center [345, 669] width 32 height 43
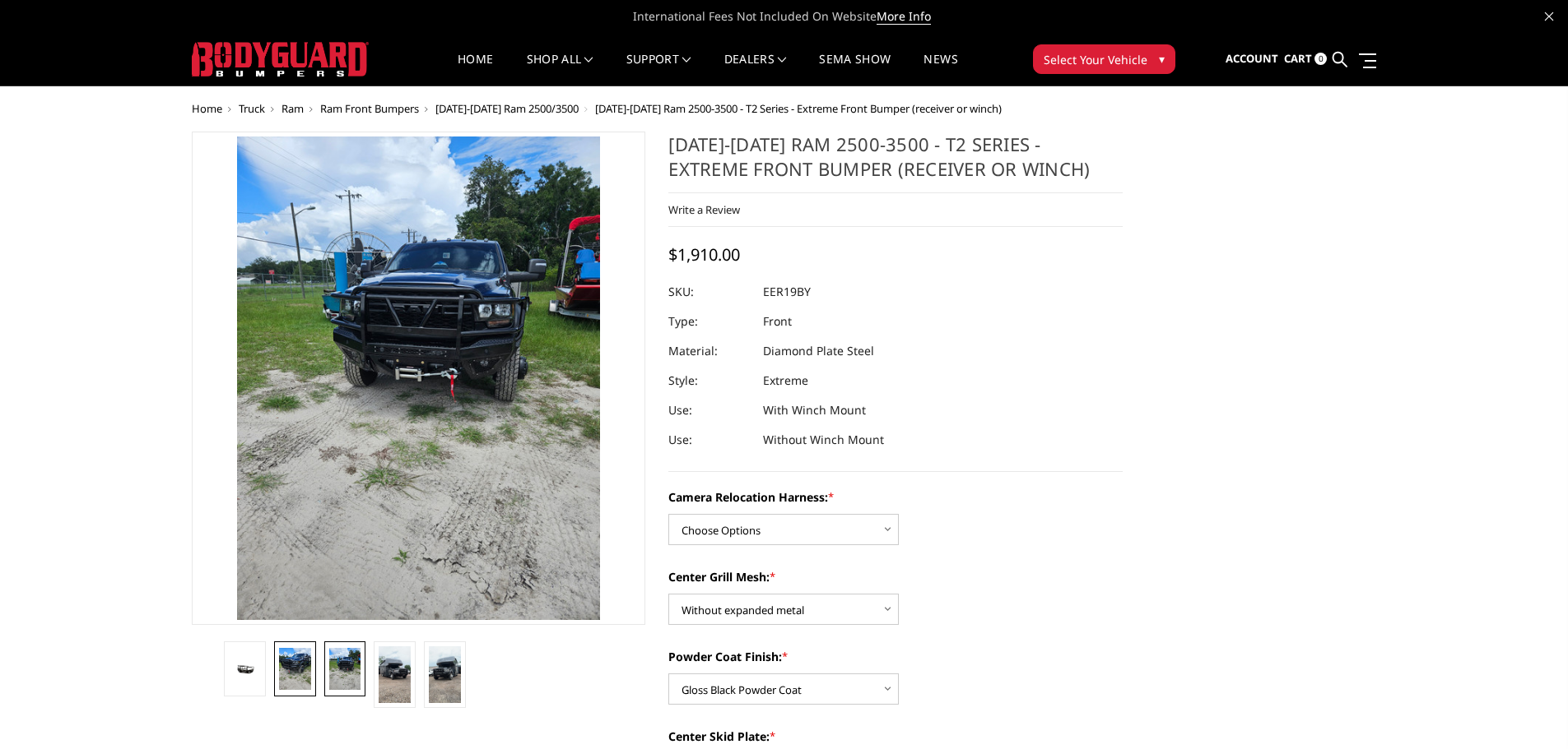
click at [302, 675] on img at bounding box center [295, 669] width 32 height 43
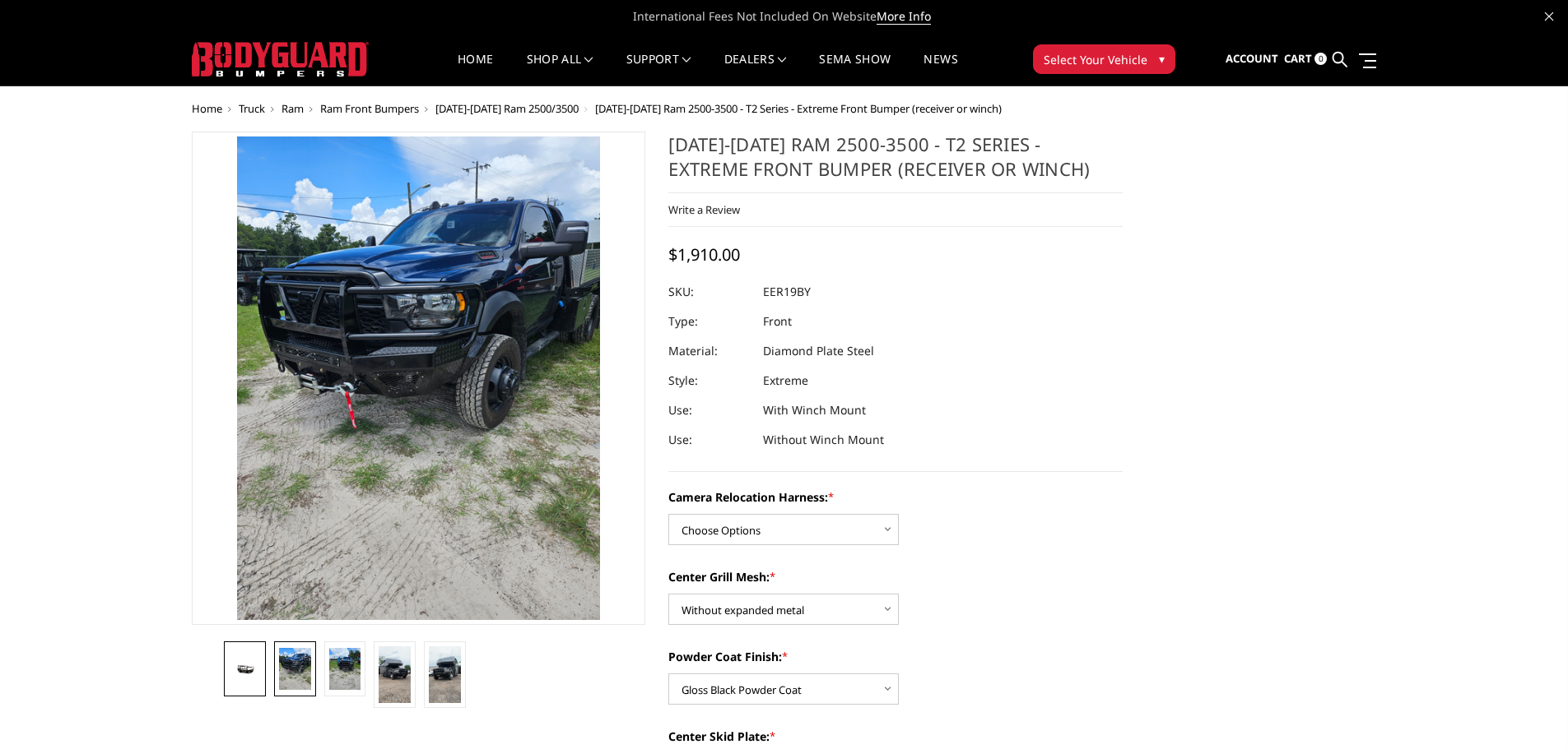
click at [258, 676] on img at bounding box center [245, 668] width 32 height 15
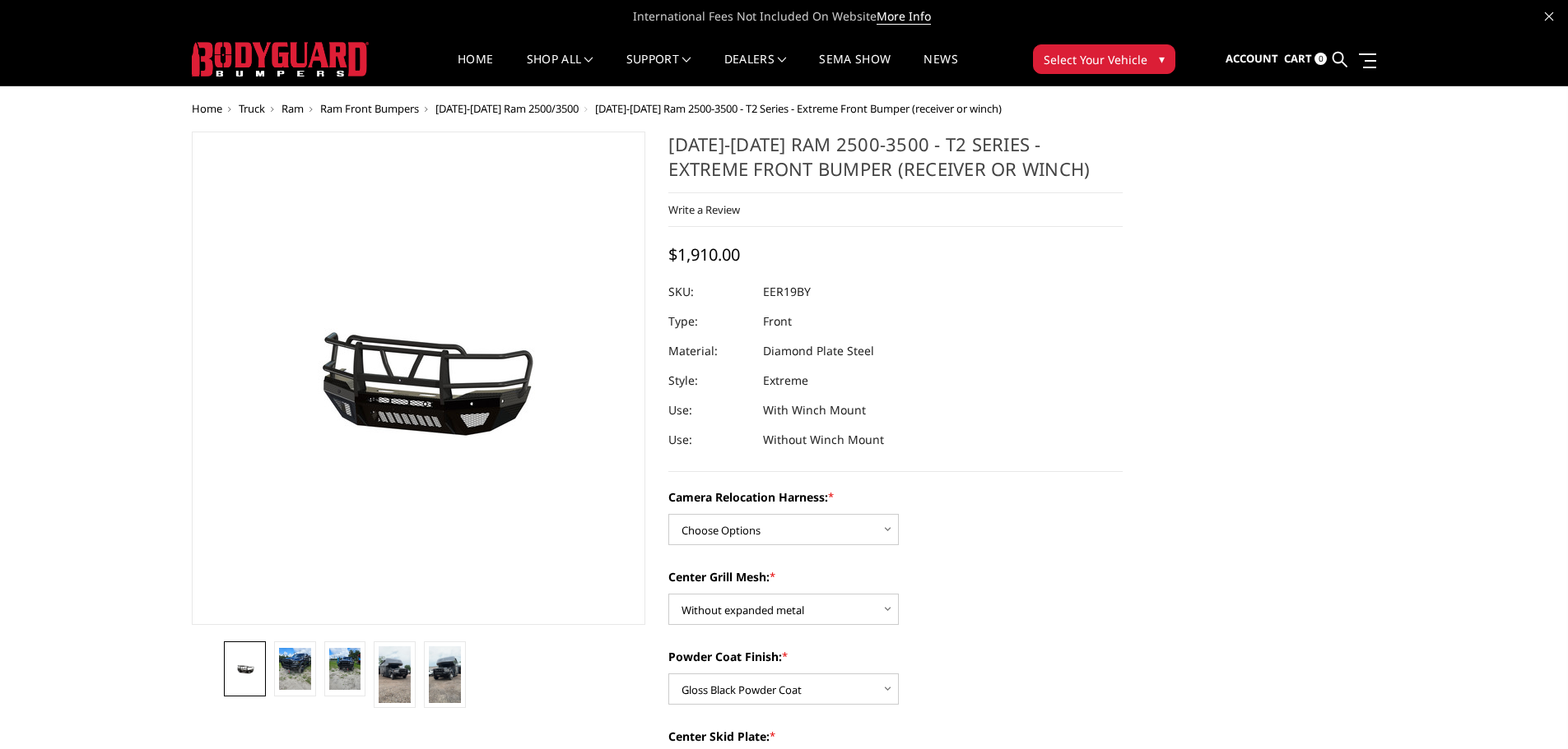
click at [1078, 439] on dl "SKU: EER19BY UPC: Type: Front Material: Diamond Plate Steel Style: Extreme Use:…" at bounding box center [895, 366] width 454 height 177
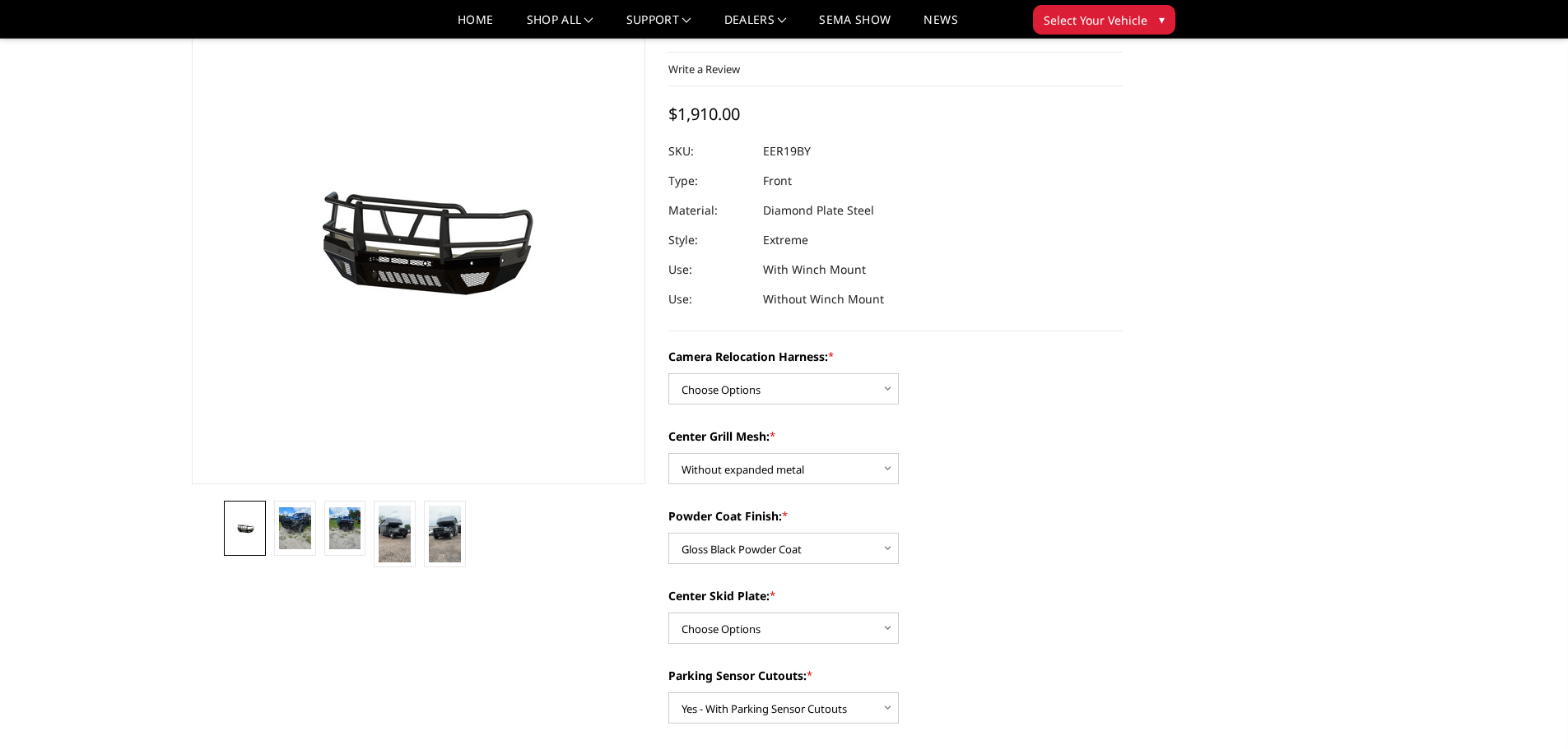
scroll to position [246, 0]
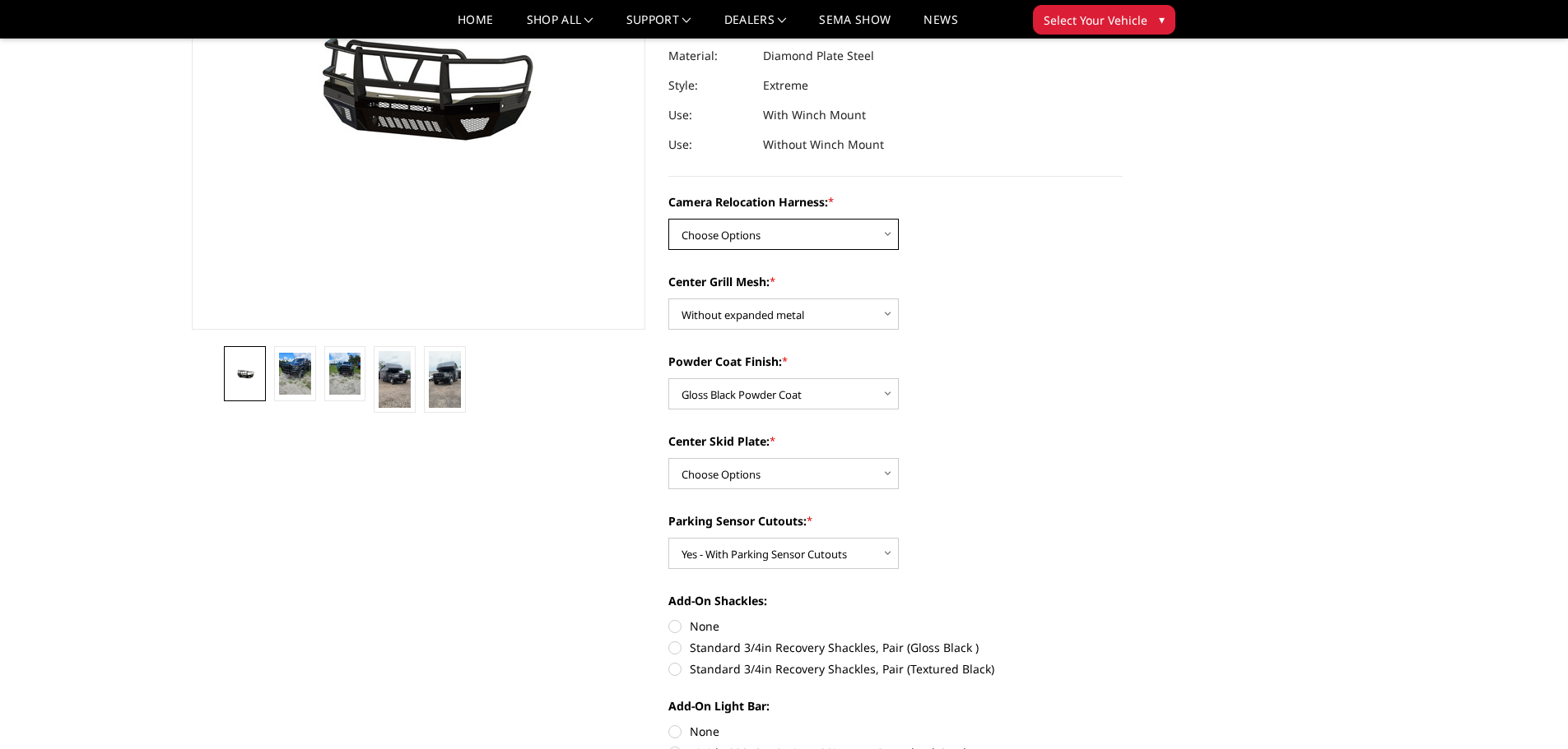
click at [813, 231] on select "Choose Options Without camera harness With camera harness" at bounding box center [783, 234] width 231 height 31
select select "3819"
click at [668, 219] on select "Choose Options Without camera harness With camera harness" at bounding box center [783, 234] width 231 height 31
click at [1019, 326] on div "Center Grill Mesh: * Choose Options Without expanded metal With expanded metal" at bounding box center [895, 301] width 454 height 57
click at [869, 468] on select "Choose Options Winch Mount Skid Plate Standard Skid Plate (included) 2" Receive…" at bounding box center [783, 473] width 231 height 31
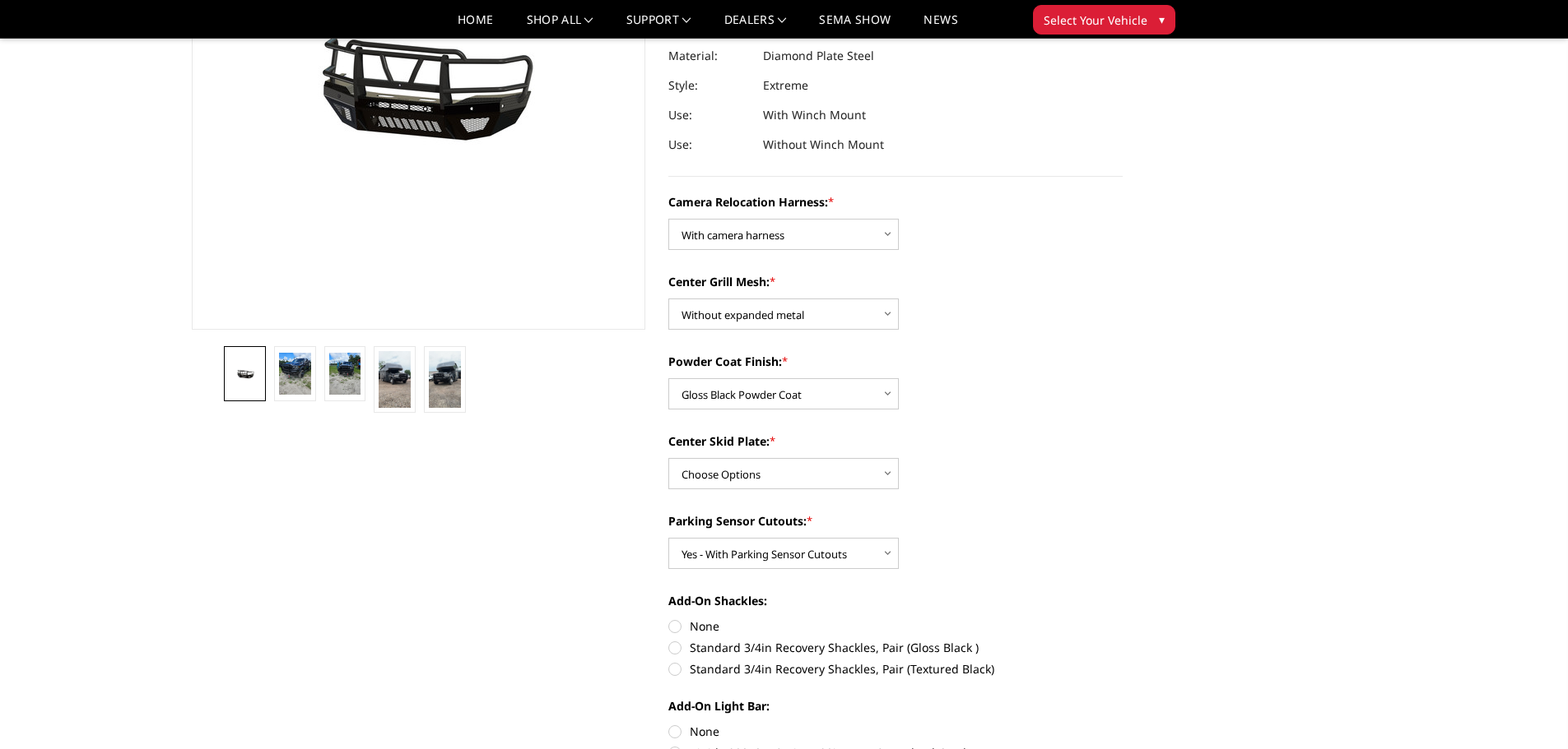
click at [1015, 540] on div "Parking Sensor Cutouts: * Choose Options Yes - With Parking Sensor Cutouts" at bounding box center [895, 541] width 454 height 57
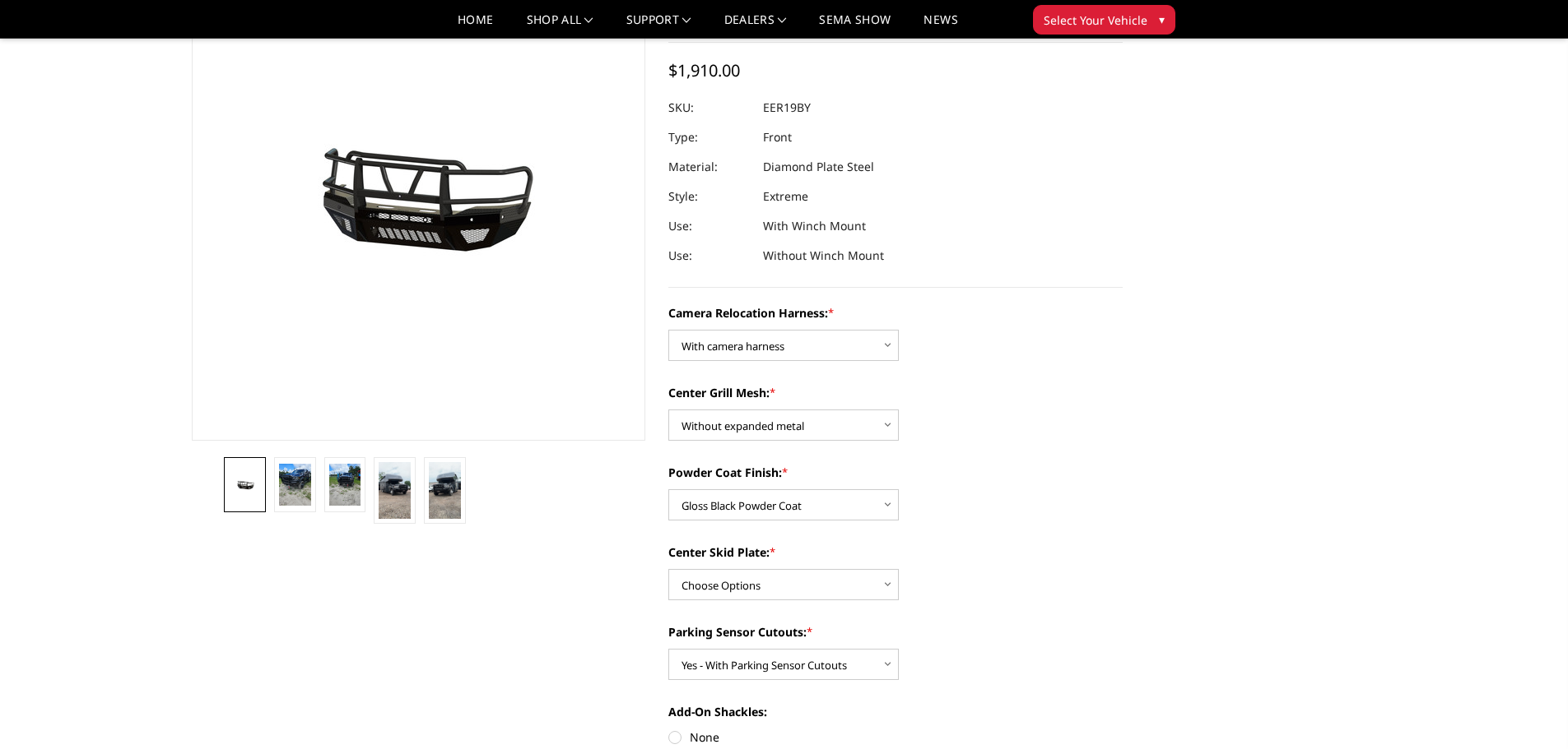
scroll to position [165, 0]
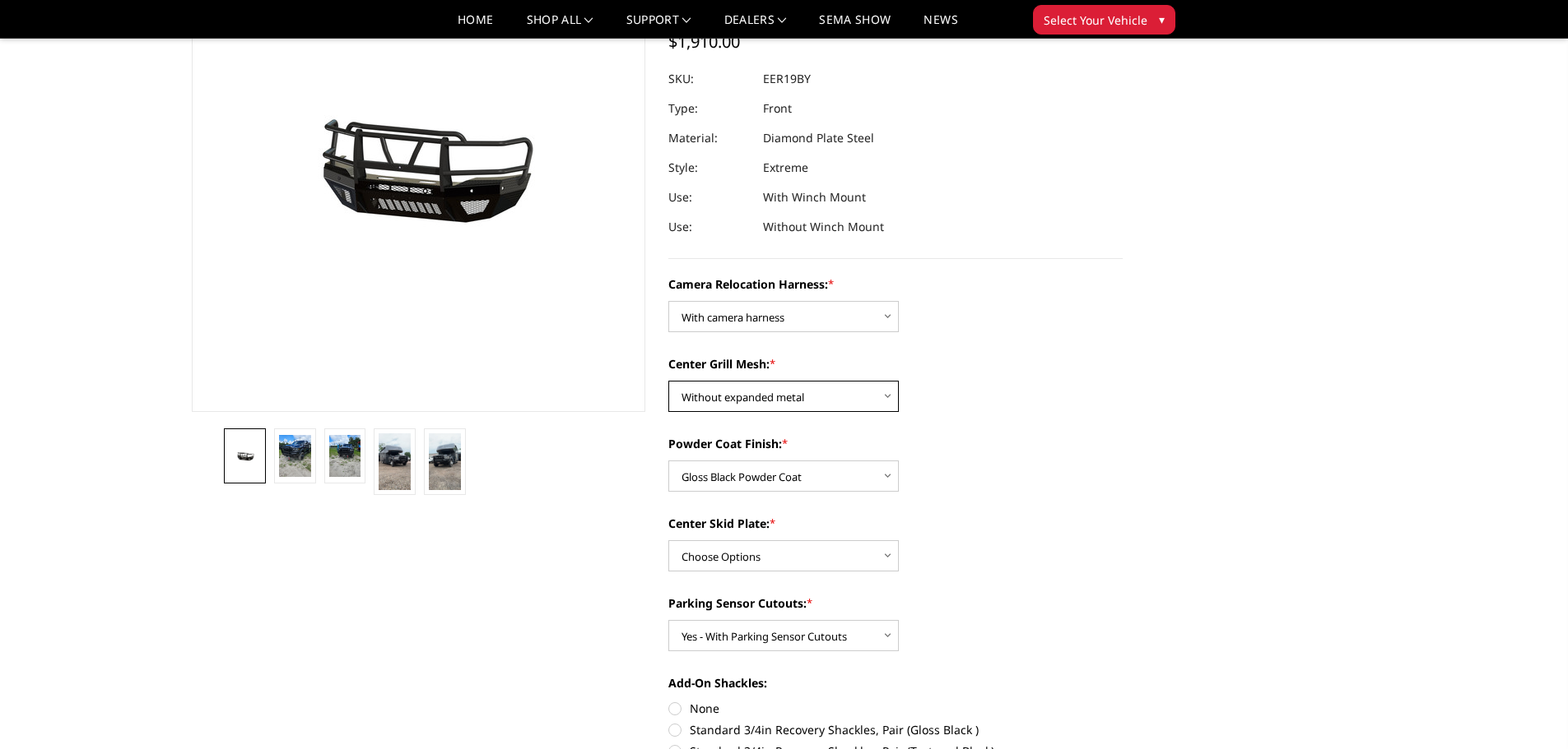
click at [718, 389] on select "Choose Options Without expanded metal With expanded metal" at bounding box center [783, 396] width 231 height 31
select select "3817"
click at [668, 381] on select "Choose Options Without expanded metal With expanded metal" at bounding box center [783, 396] width 231 height 31
click at [979, 435] on label "Powder Coat Finish: *" at bounding box center [895, 443] width 454 height 17
click at [898, 461] on select "Choose Options Textured Black Powder Coat Gloss Black Powder Coat Bare Metal" at bounding box center [783, 476] width 231 height 31
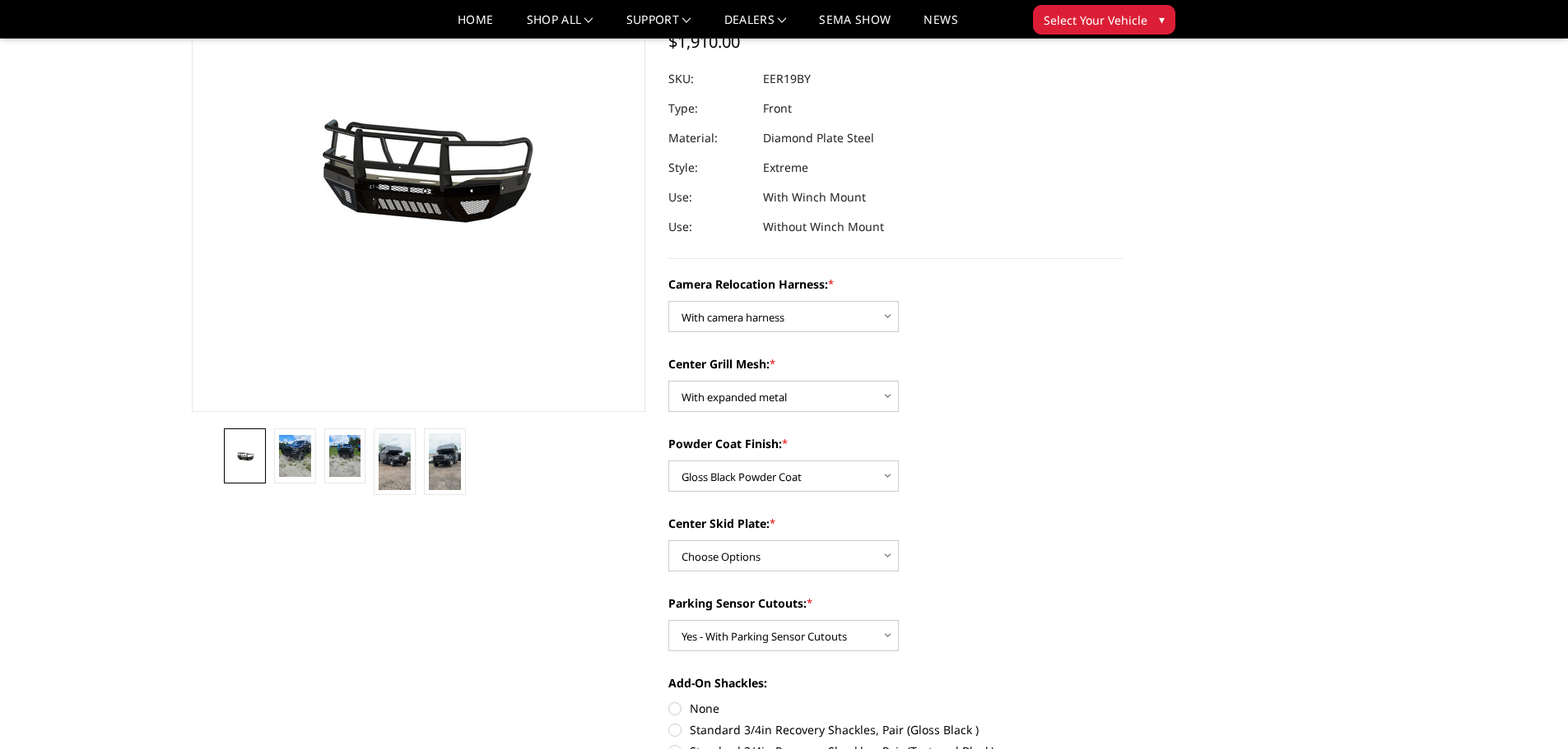
click at [1067, 441] on label "Powder Coat Finish: *" at bounding box center [895, 443] width 454 height 17
click at [898, 461] on select "Choose Options Textured Black Powder Coat Gloss Black Powder Coat Bare Metal" at bounding box center [783, 476] width 231 height 31
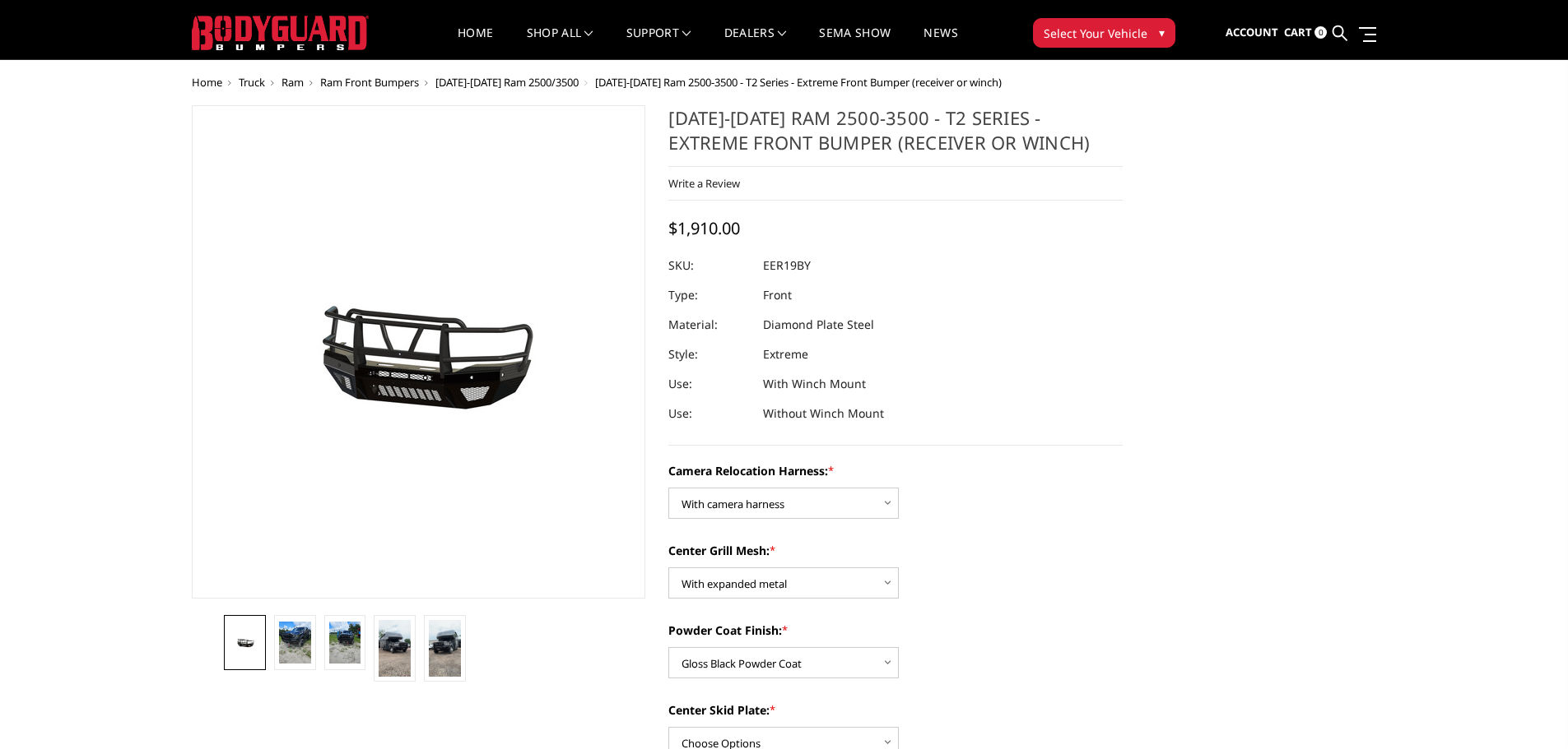
scroll to position [0, 0]
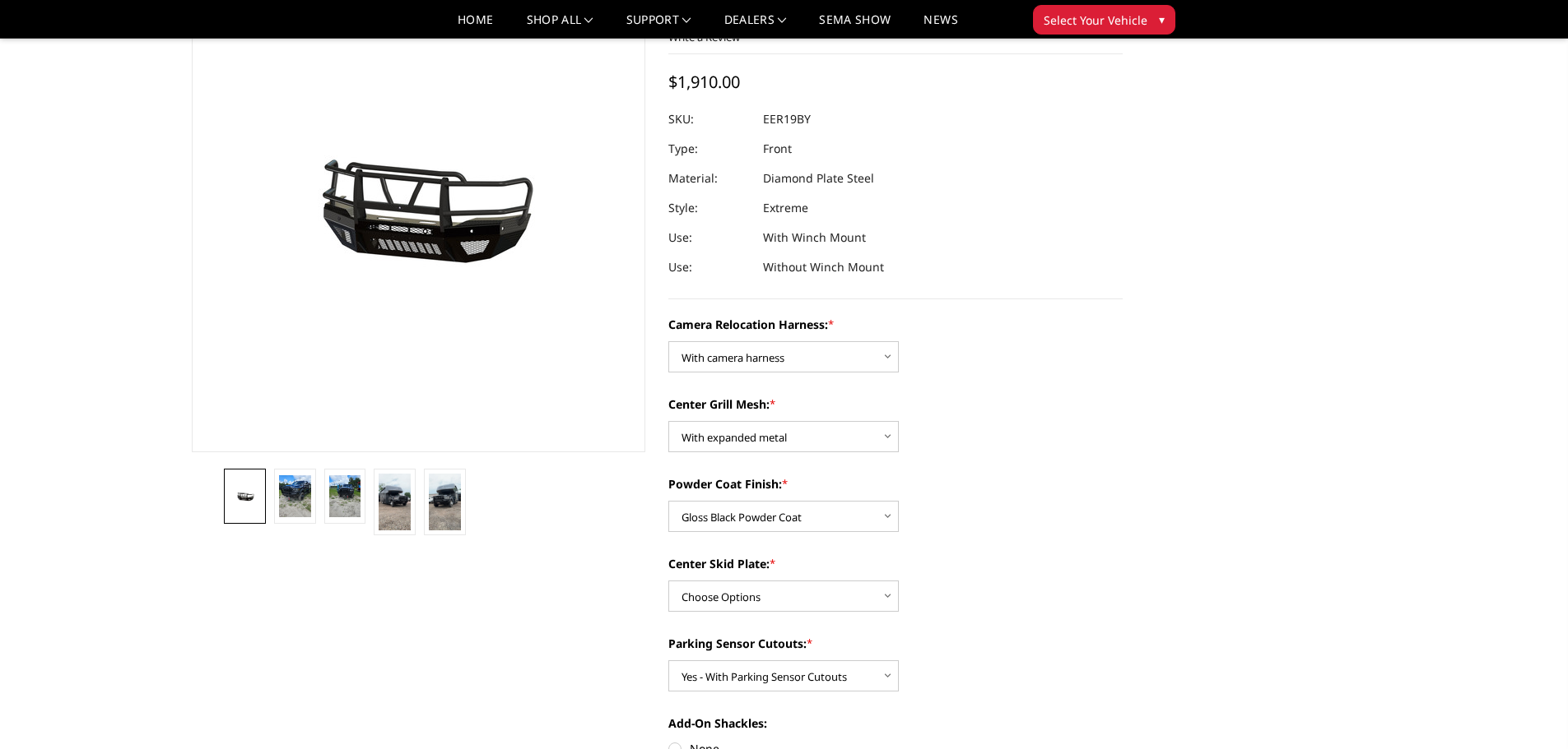
scroll to position [165, 0]
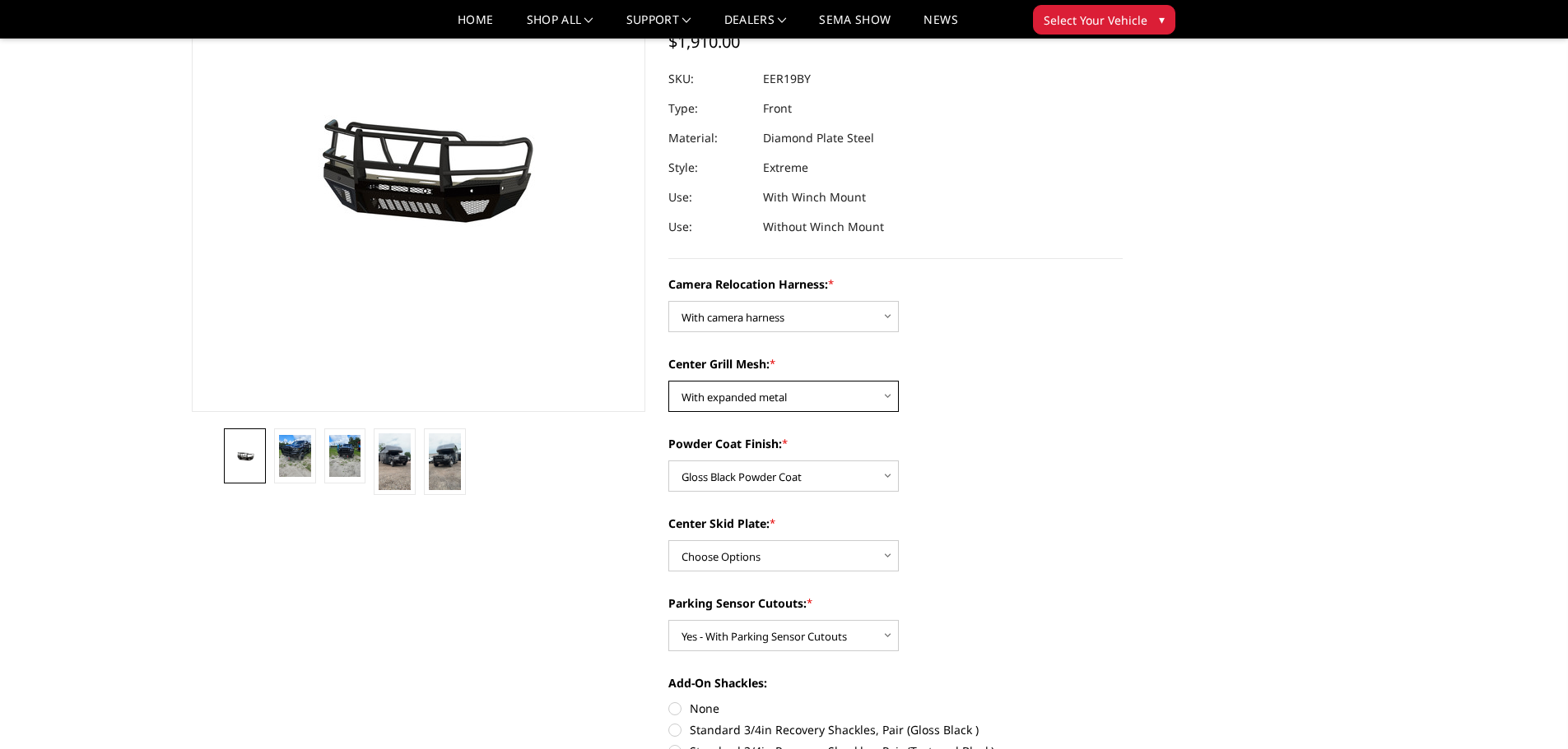
click at [884, 397] on select "Choose Options Without expanded metal With expanded metal" at bounding box center [783, 396] width 231 height 31
click at [1024, 402] on div "Center Grill Mesh: * Choose Options Without expanded metal With expanded metal" at bounding box center [895, 384] width 454 height 57
click at [866, 467] on select "Choose Options Textured Black Powder Coat Gloss Black Powder Coat Bare Metal" at bounding box center [783, 476] width 231 height 31
select select "3816"
click at [668, 461] on select "Choose Options Textured Black Powder Coat Gloss Black Powder Coat Bare Metal" at bounding box center [783, 476] width 231 height 31
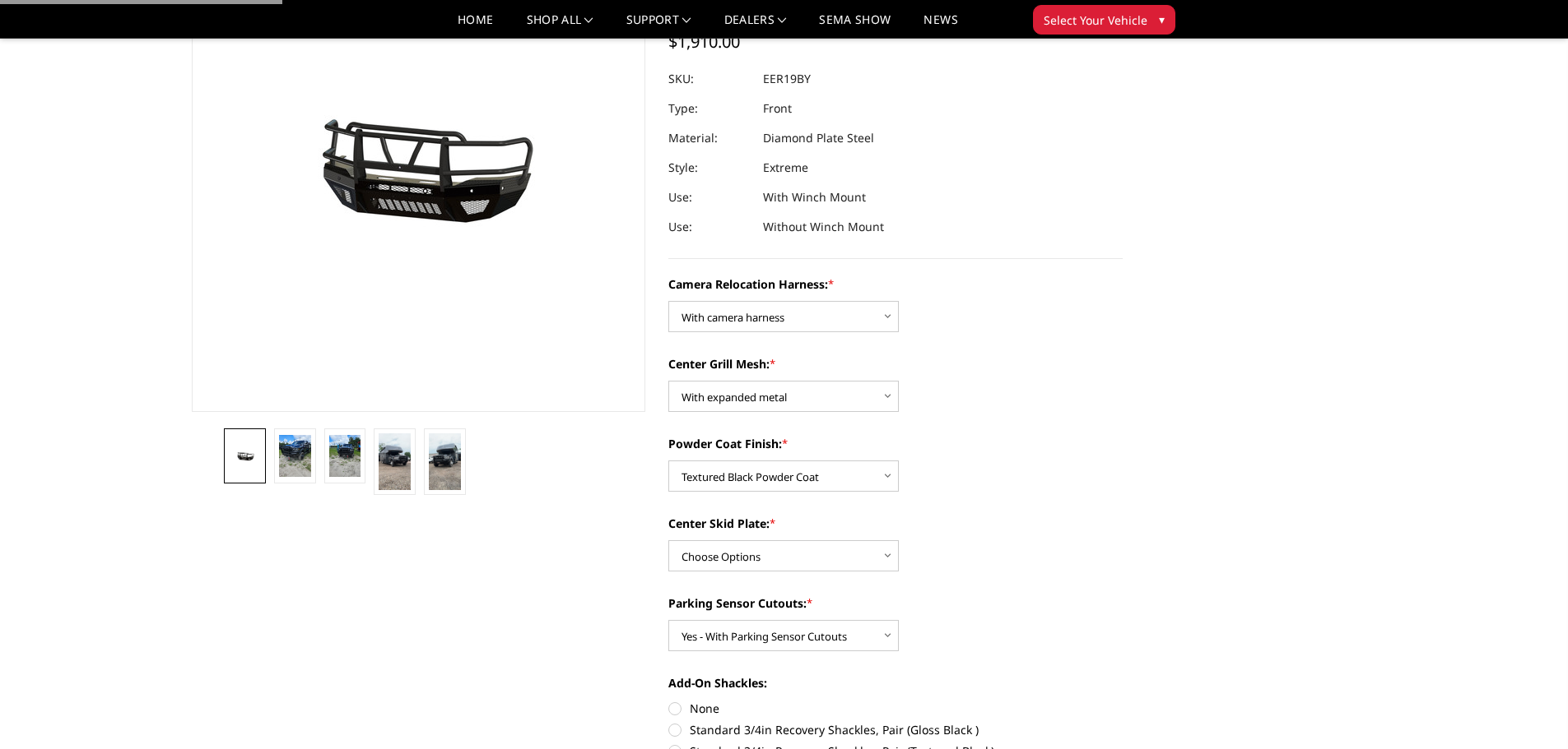
click at [1101, 488] on div "Powder Coat Finish: * Choose Options Textured Black Powder Coat Gloss Black Pow…" at bounding box center [895, 464] width 454 height 57
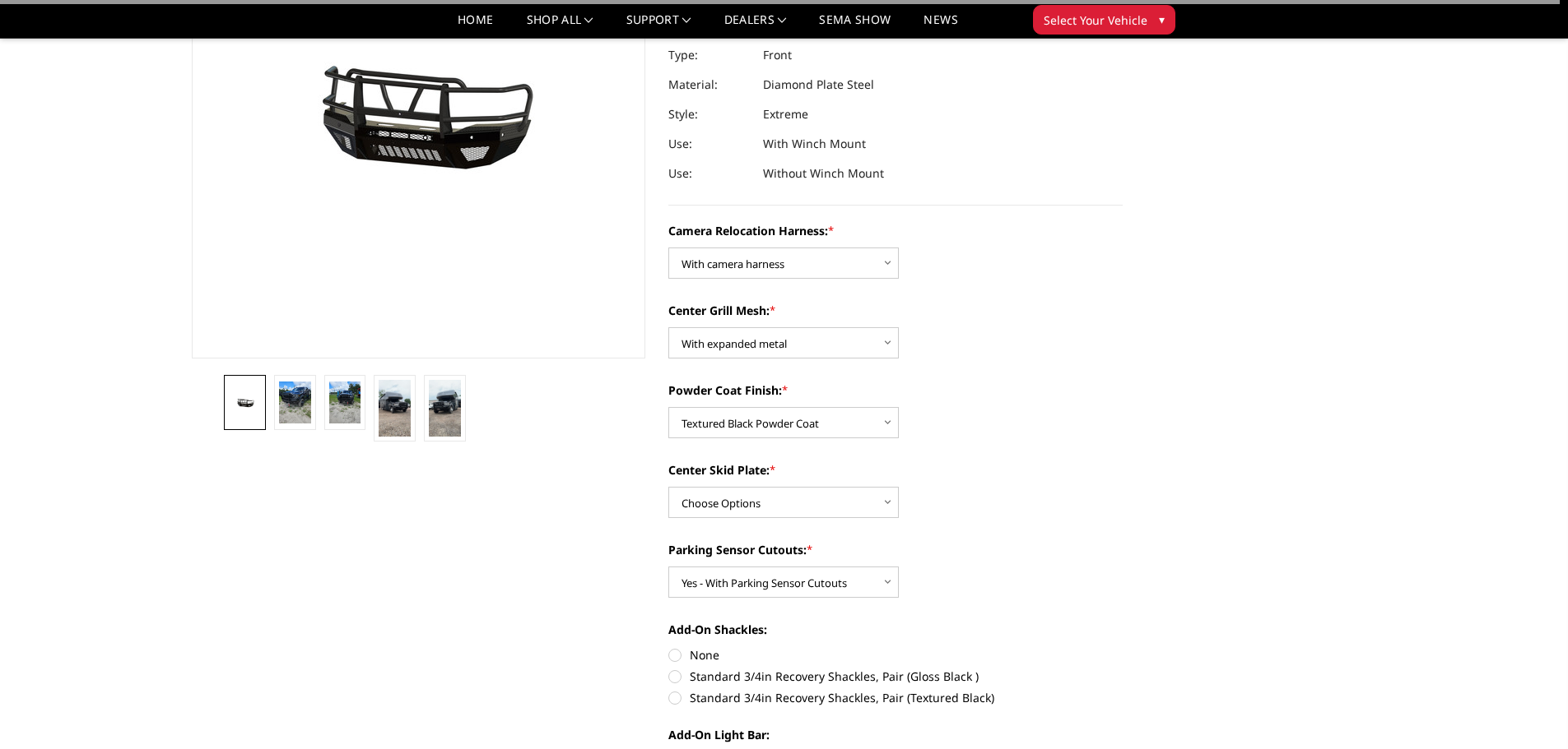
scroll to position [246, 0]
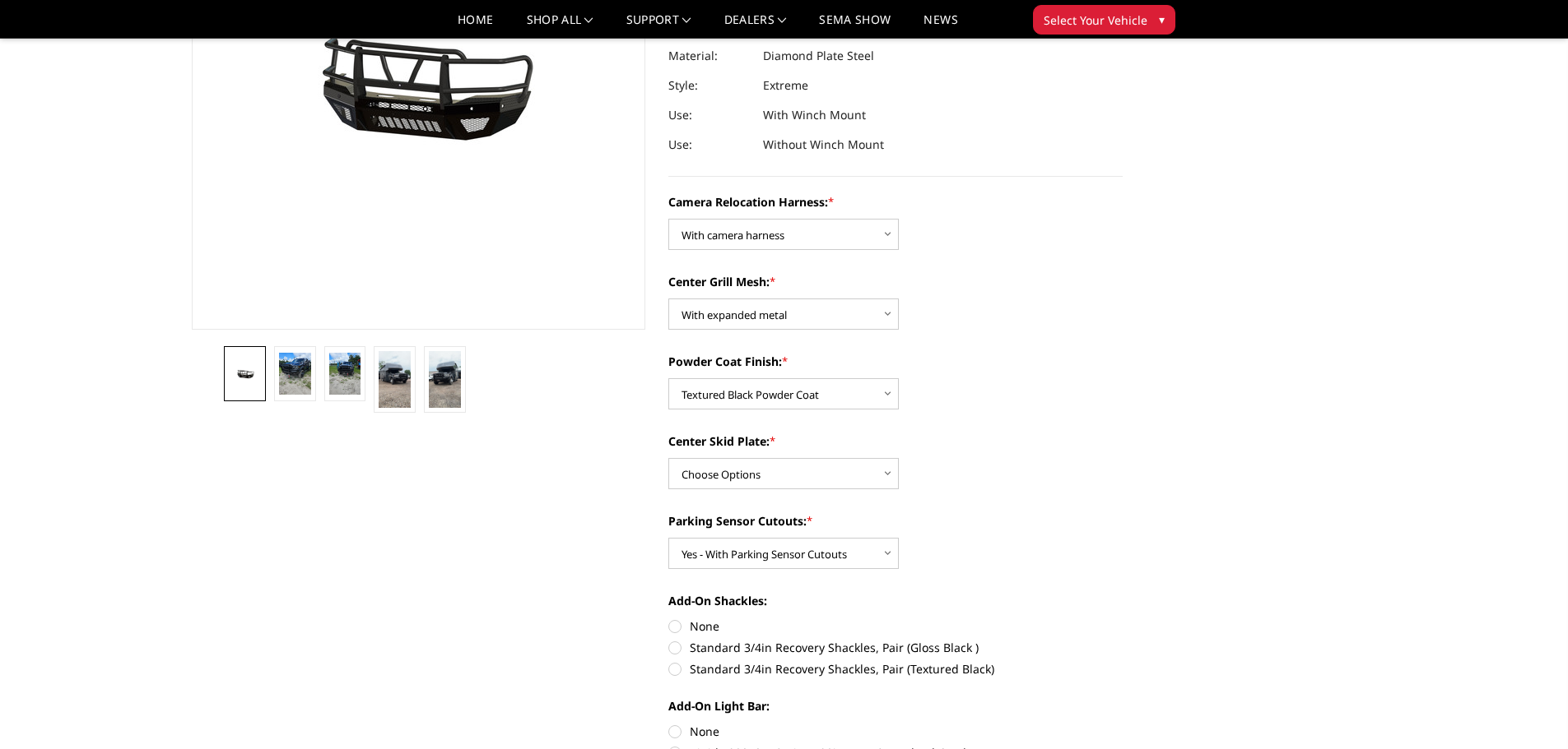
click at [791, 497] on div "Camera Relocation Harness: * Choose Options Without camera harness With camera …" at bounding box center [895, 624] width 454 height 862
click at [788, 481] on select "Choose Options Winch Mount Skid Plate Standard Skid Plate (included) 2" Receive…" at bounding box center [783, 473] width 231 height 31
click at [452, 401] on img at bounding box center [444, 379] width 32 height 57
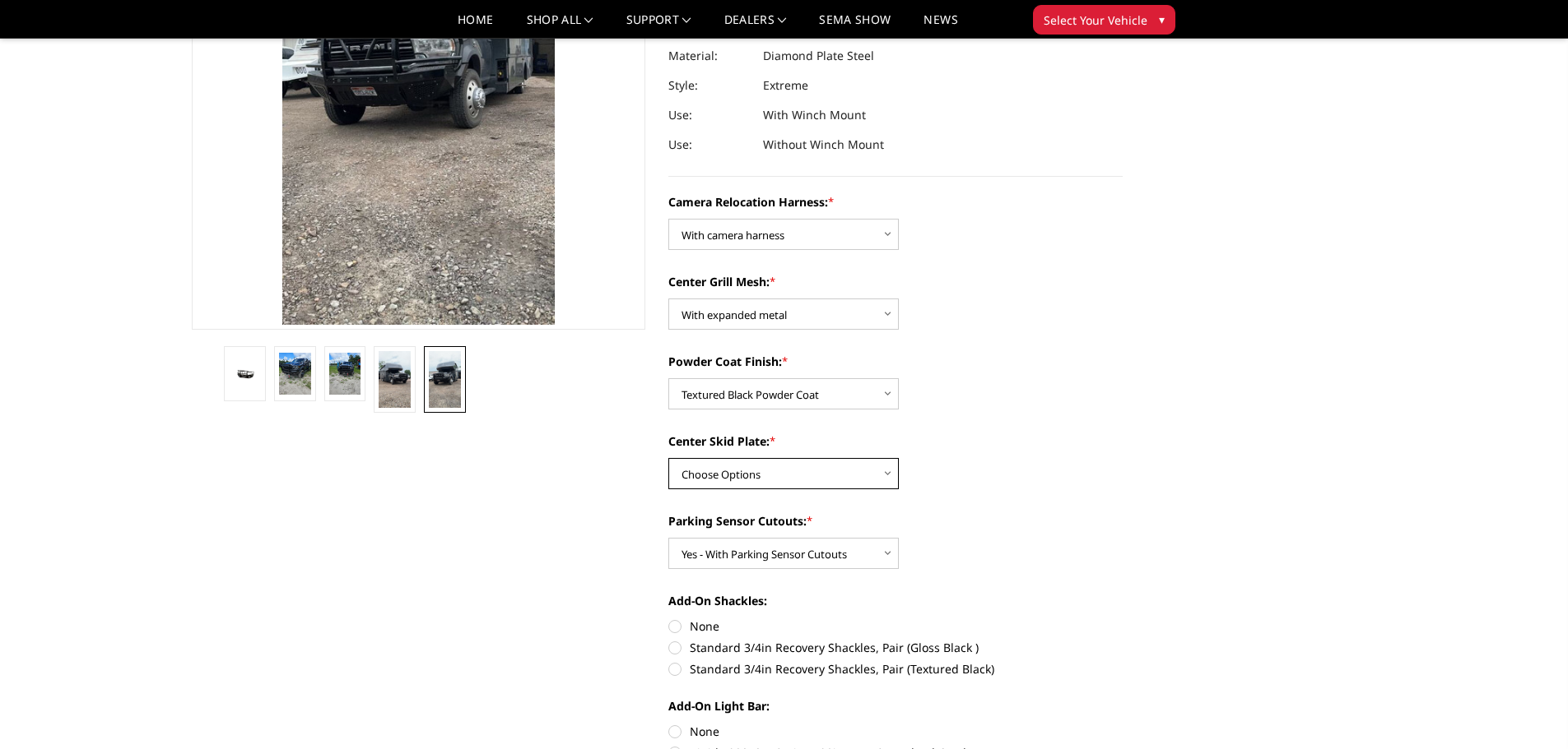
click at [724, 462] on select "Choose Options Winch Mount Skid Plate Standard Skid Plate (included) 2" Receive…" at bounding box center [783, 473] width 231 height 31
select select "3811"
click at [668, 458] on select "Choose Options Winch Mount Skid Plate Standard Skid Plate (included) 2" Receive…" at bounding box center [783, 473] width 231 height 31
click at [982, 525] on label "Parking Sensor Cutouts: *" at bounding box center [895, 520] width 454 height 17
click at [898, 538] on select "Choose Options Yes - With Parking Sensor Cutouts" at bounding box center [783, 553] width 231 height 31
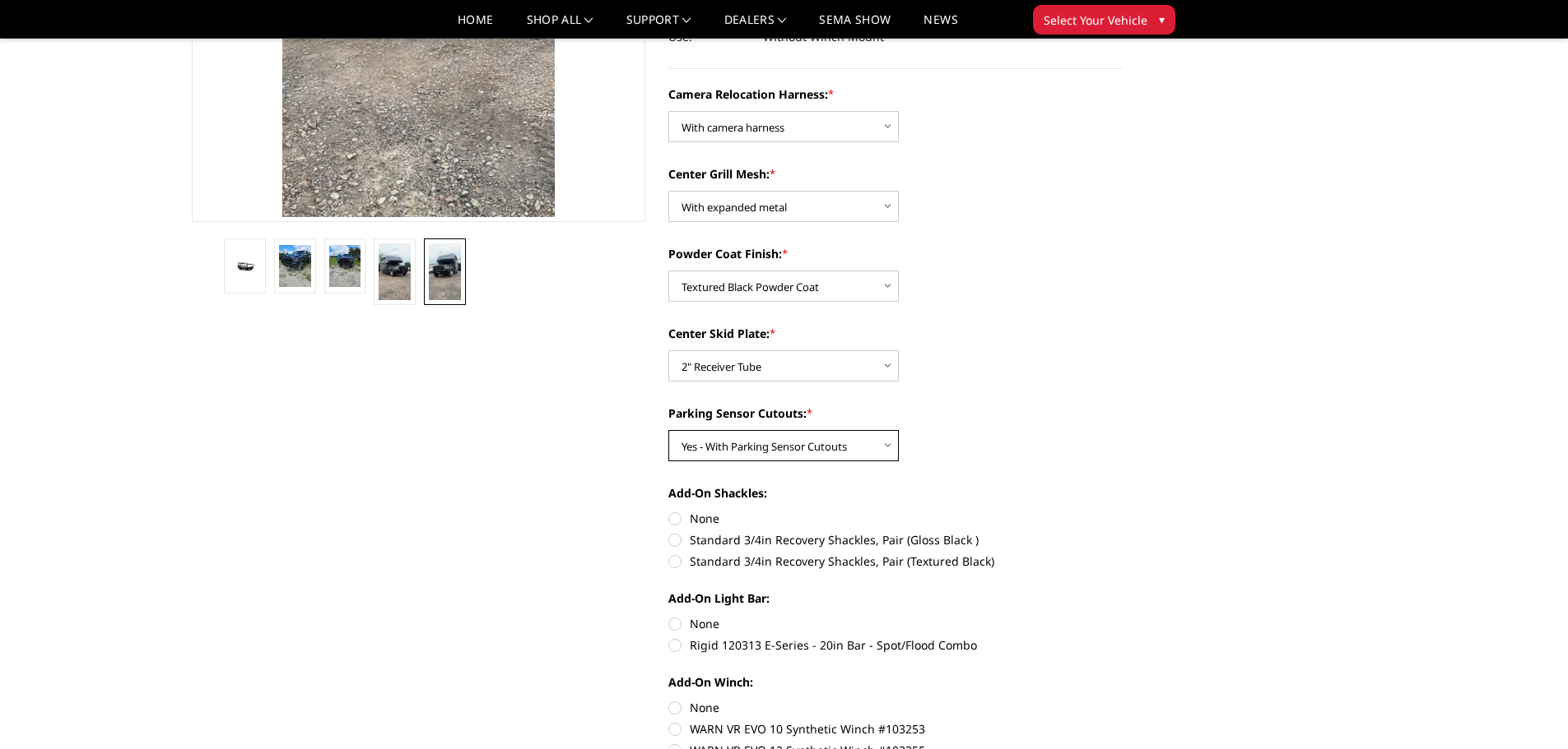
scroll to position [411, 0]
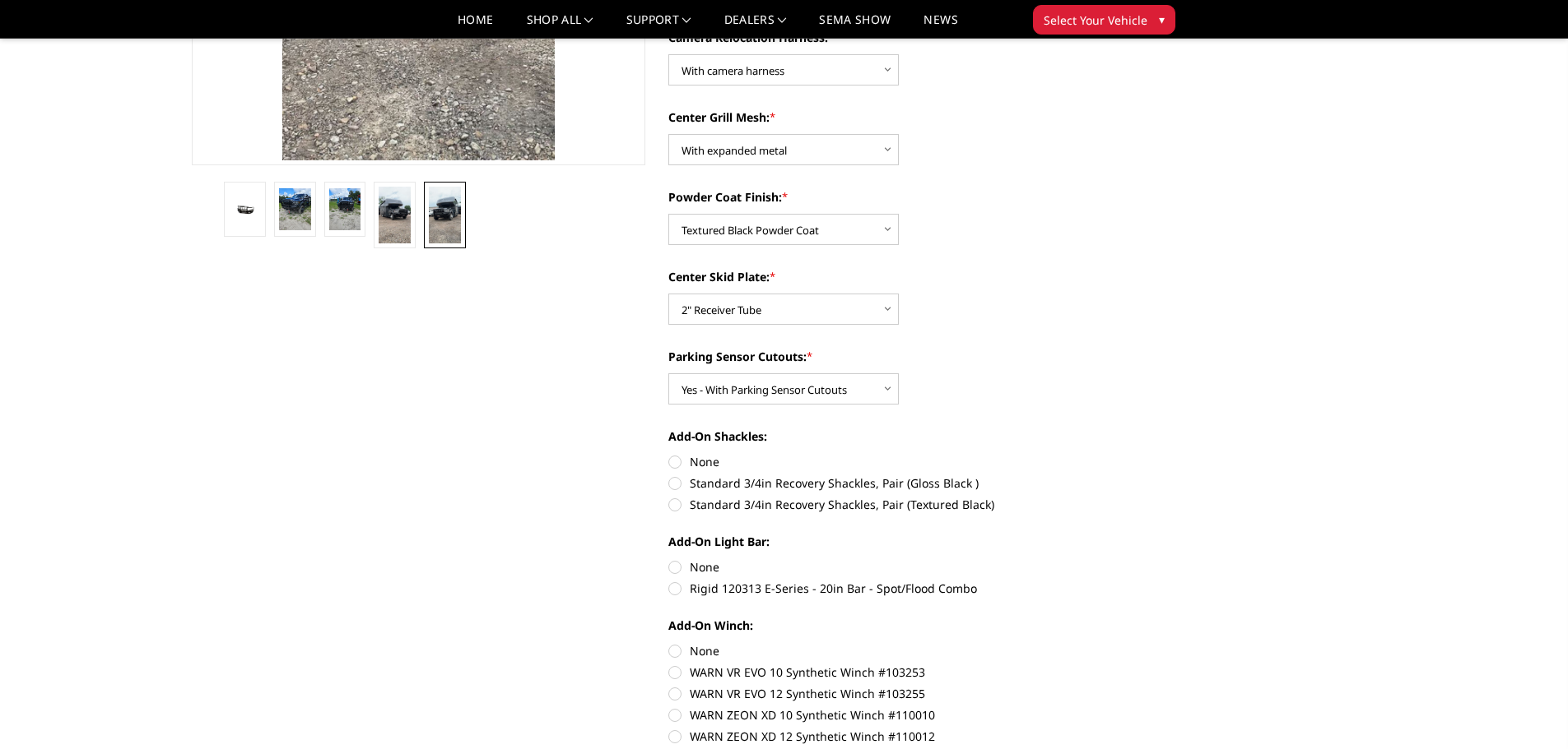
click at [668, 504] on section "2019-2025 Ram 2500-3500 - T2 Series - Extreme Front Bumper (receiver or winch) …" at bounding box center [895, 323] width 477 height 1301
click at [673, 504] on label "Standard 3/4in Recovery Shackles, Pair (Textured Black)" at bounding box center [895, 504] width 454 height 17
click at [1123, 475] on input "Standard 3/4in Recovery Shackles, Pair (Textured Black)" at bounding box center [1123, 474] width 1 height 1
radio input "true"
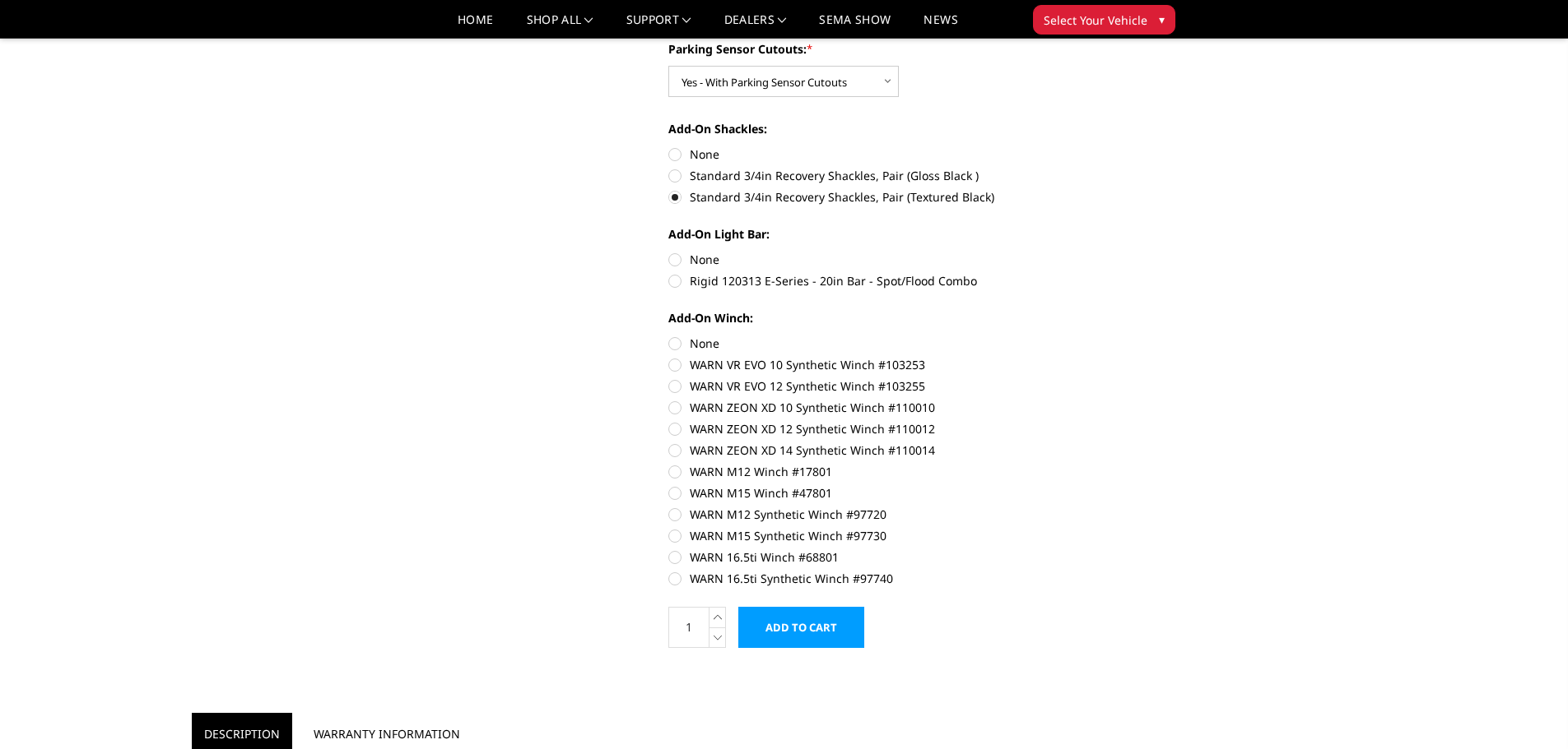
scroll to position [740, 0]
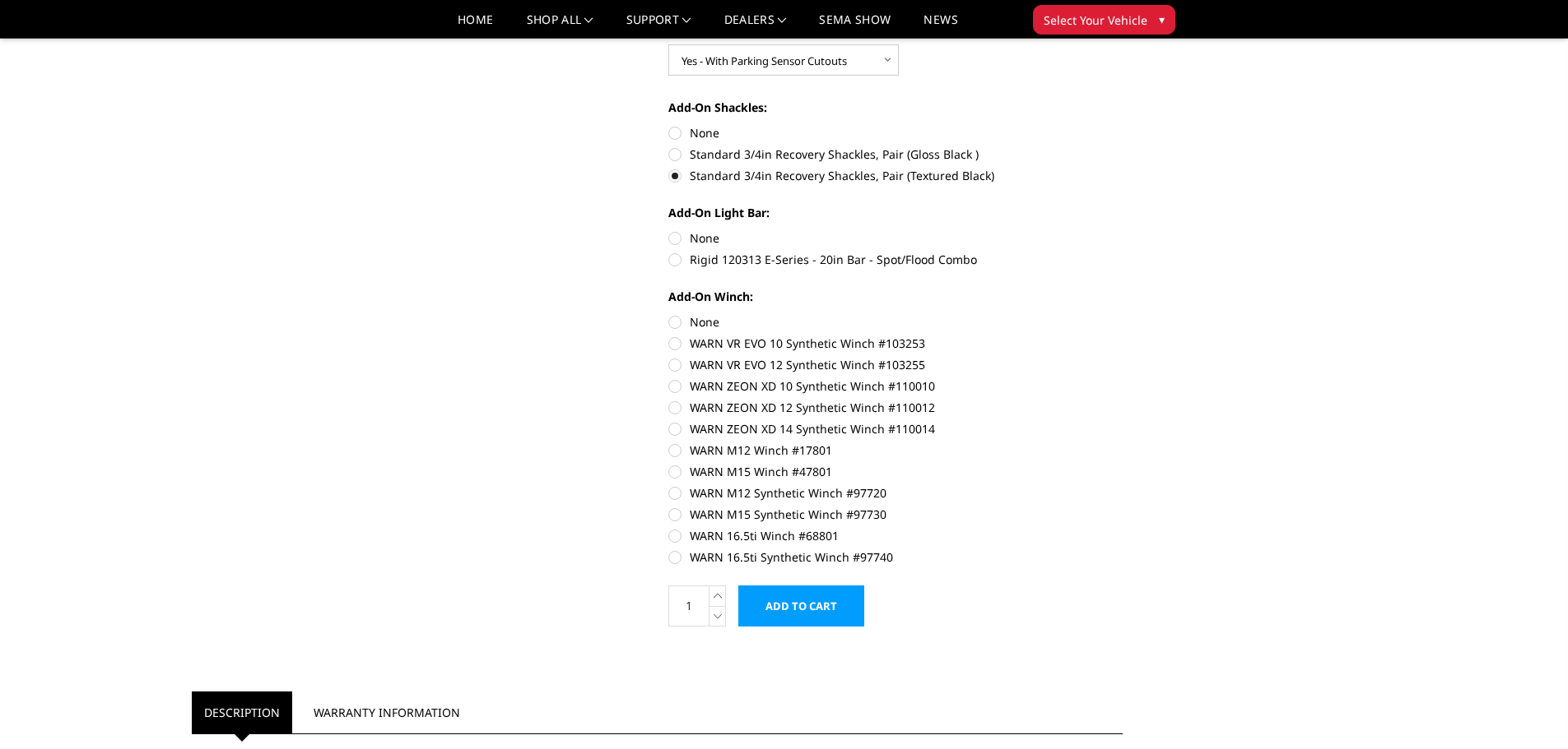
click at [679, 324] on label "None" at bounding box center [895, 322] width 454 height 17
click at [669, 314] on input "None" at bounding box center [668, 314] width 1 height 1
radio input "true"
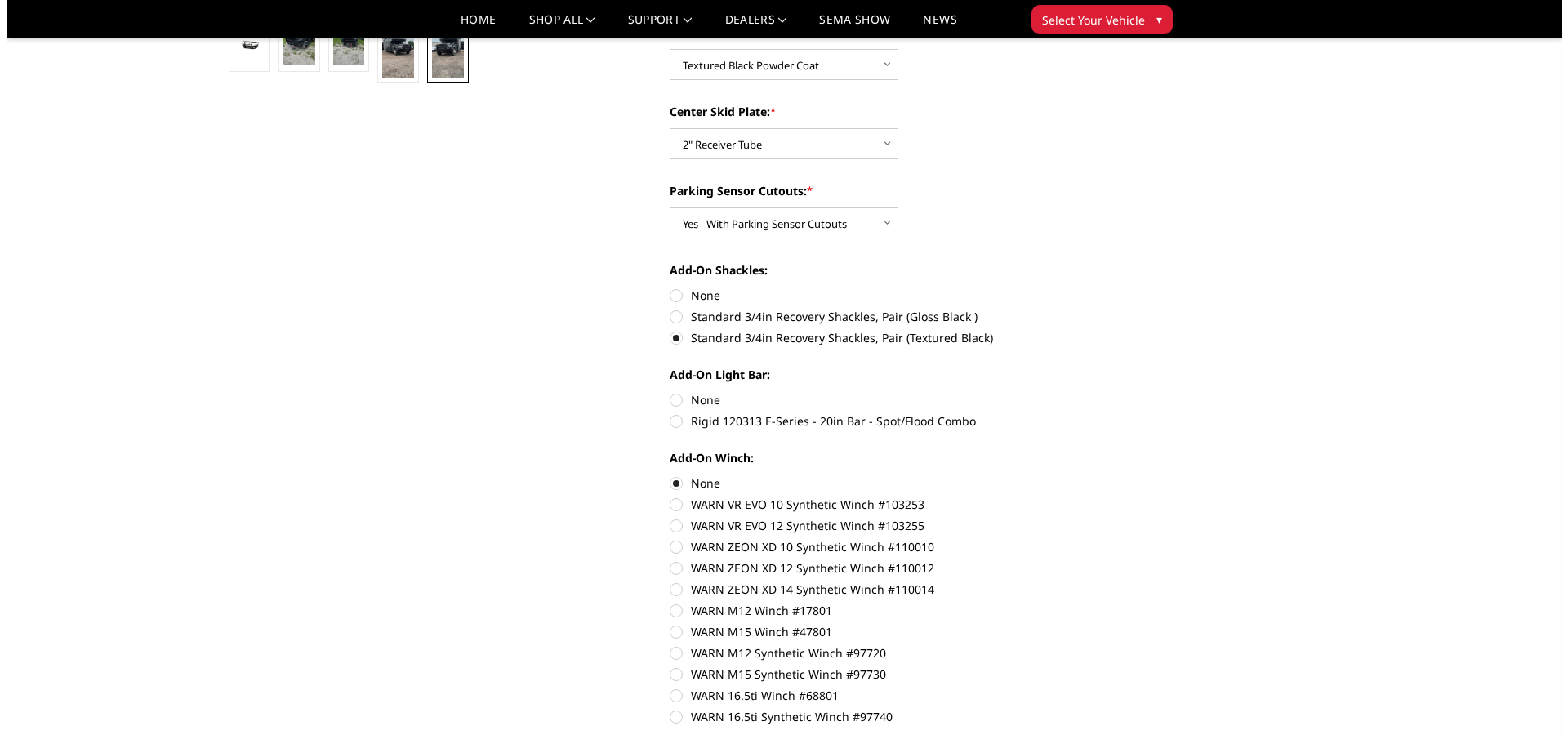
scroll to position [1062, 0]
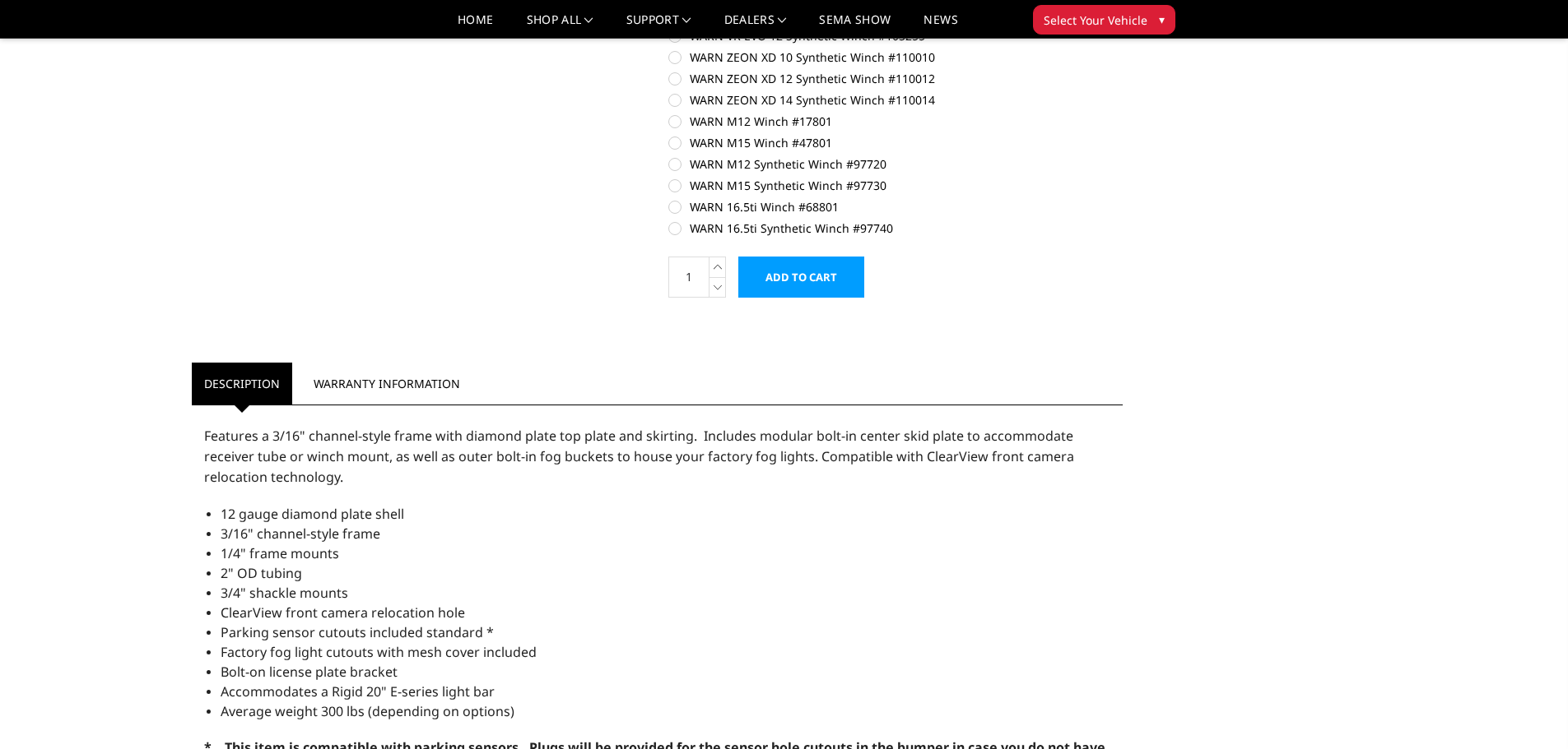
click at [808, 279] on input "Add to Cart" at bounding box center [801, 277] width 126 height 41
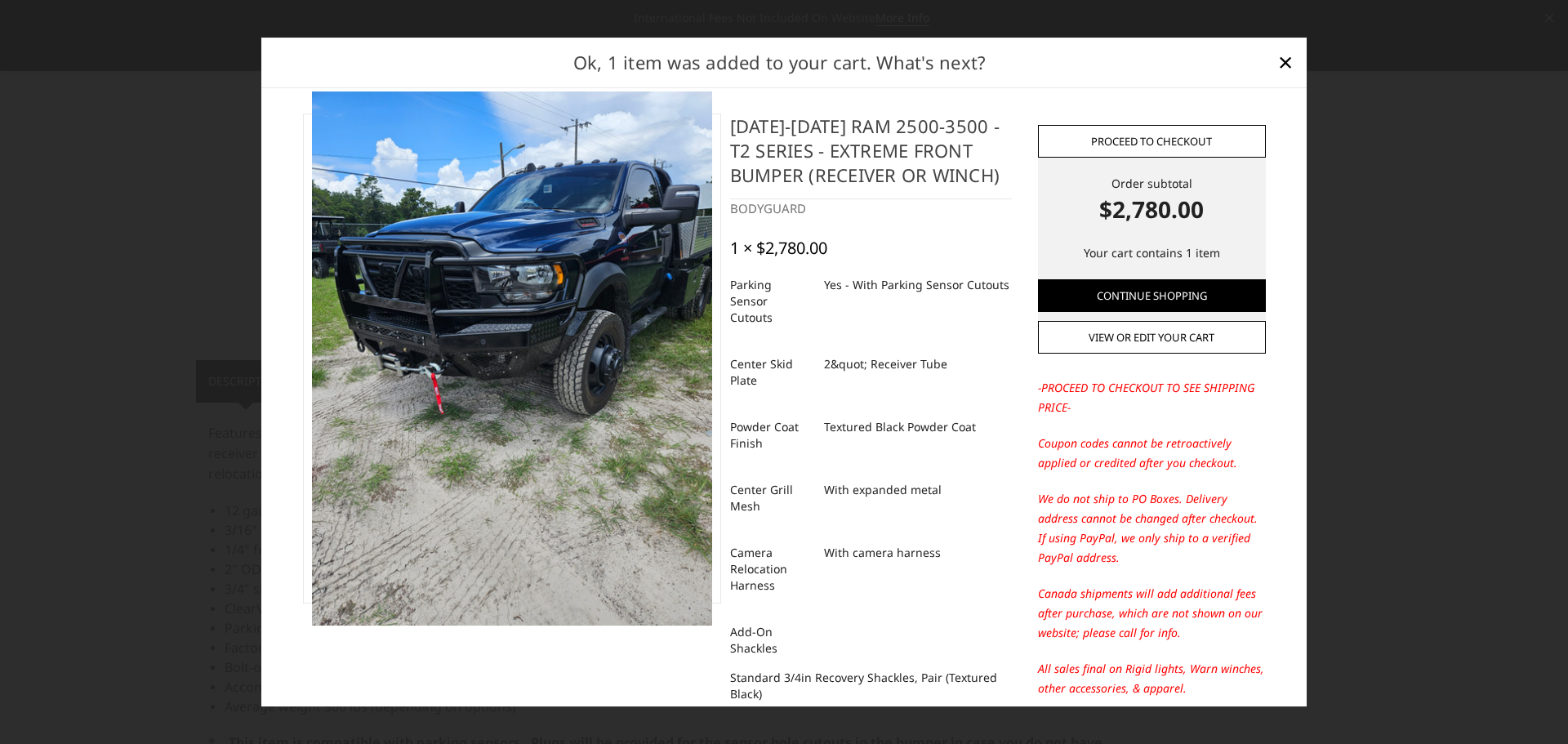
click at [1089, 136] on link "Proceed to checkout" at bounding box center [1151, 141] width 228 height 33
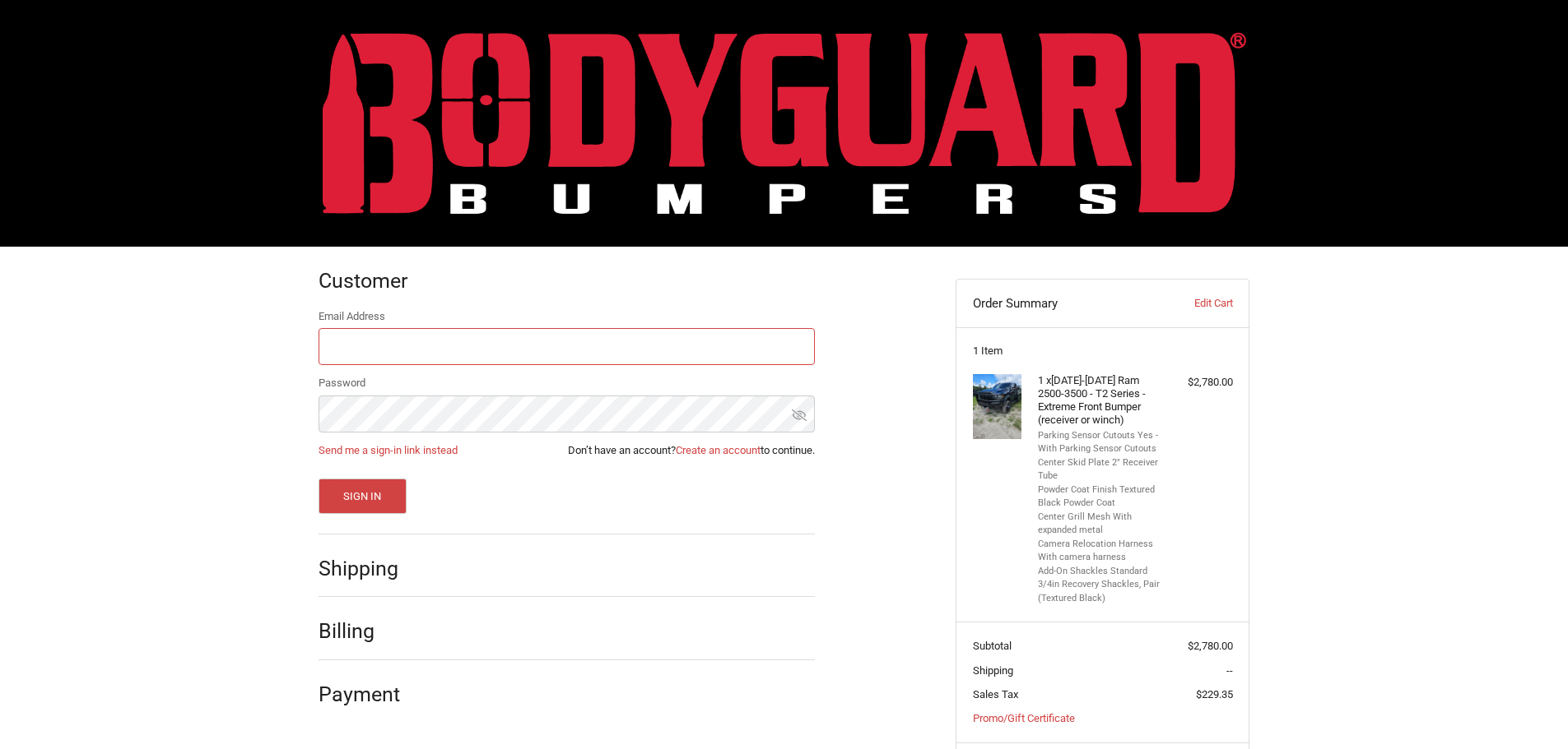
scroll to position [89, 0]
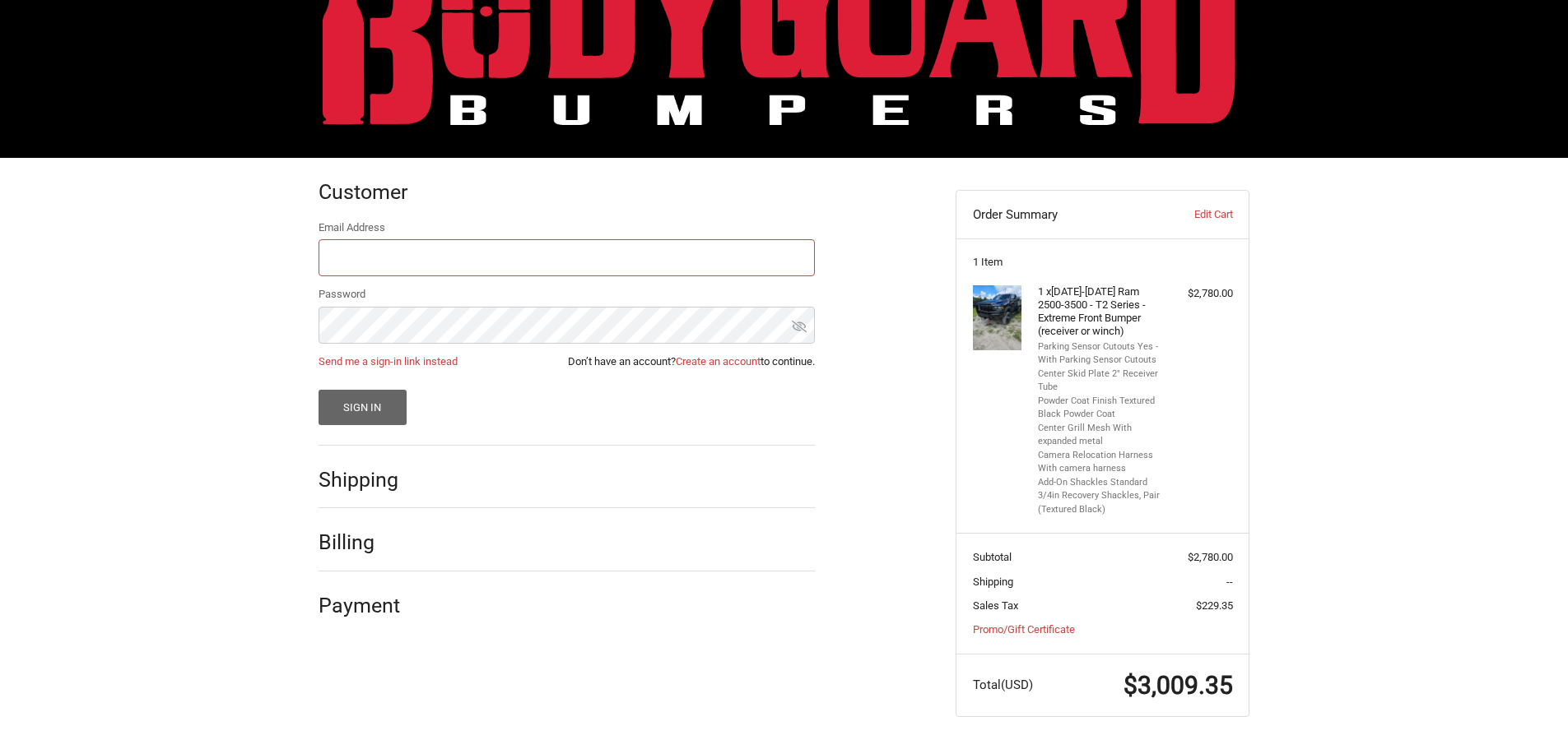
type input "[EMAIL_ADDRESS][DOMAIN_NAME]"
click at [330, 397] on button "Sign In" at bounding box center [362, 408] width 88 height 35
